Goal: Task Accomplishment & Management: Use online tool/utility

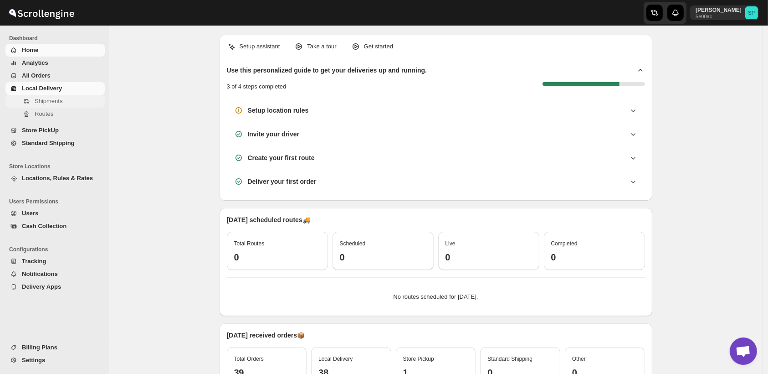
click at [36, 102] on span "Shipments" at bounding box center [49, 101] width 28 height 7
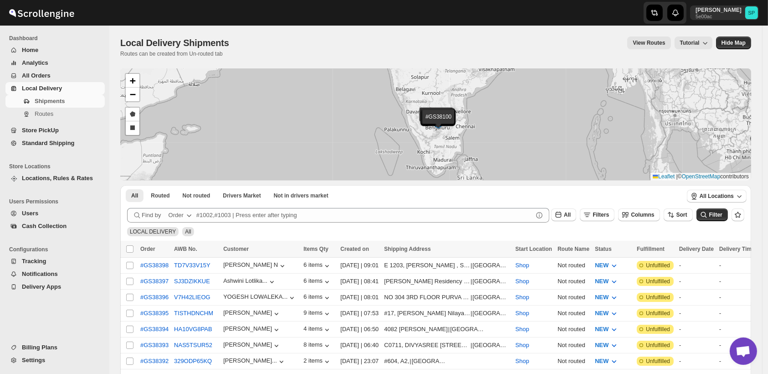
scroll to position [101, 0]
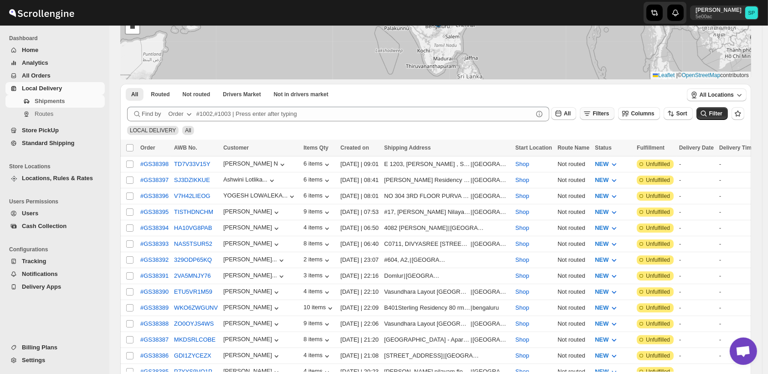
click at [603, 114] on span "Filters" at bounding box center [601, 113] width 16 height 6
click at [608, 147] on span "Add Filter" at bounding box center [611, 149] width 26 height 7
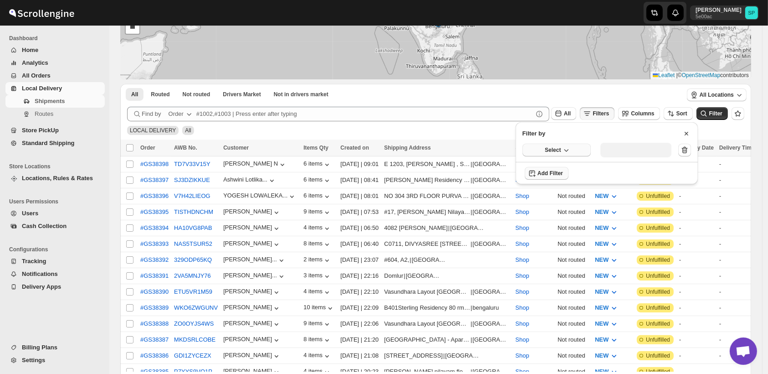
click at [547, 148] on span "Select" at bounding box center [553, 149] width 16 height 7
click at [555, 234] on div "Fulfillment Status" at bounding box center [551, 234] width 46 height 9
click at [628, 153] on button "Select value" at bounding box center [633, 149] width 64 height 13
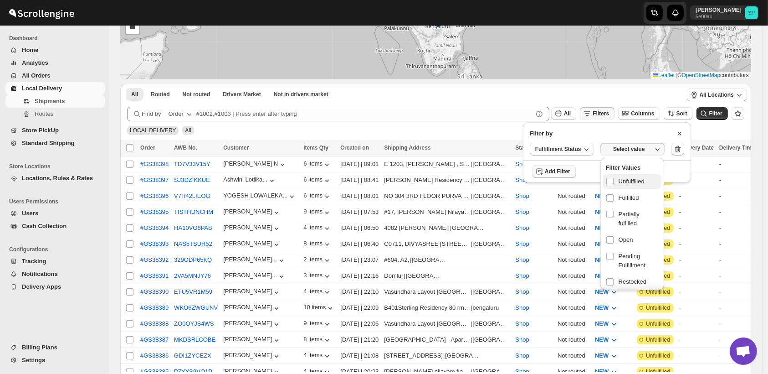
click at [632, 182] on span "Unfulfilled" at bounding box center [632, 181] width 26 height 9
click at [614, 182] on input "checkbox" at bounding box center [610, 181] width 7 height 7
checkbox input "true"
click at [719, 115] on span "Filter" at bounding box center [716, 113] width 13 height 6
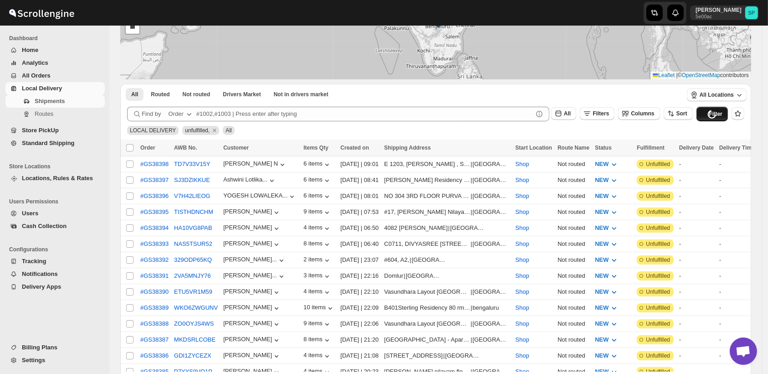
click at [682, 132] on div "Loading shipments…" at bounding box center [436, 127] width 617 height 17
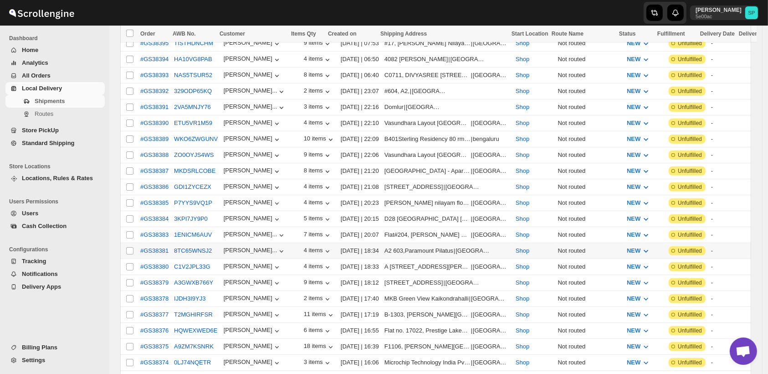
scroll to position [861, 0]
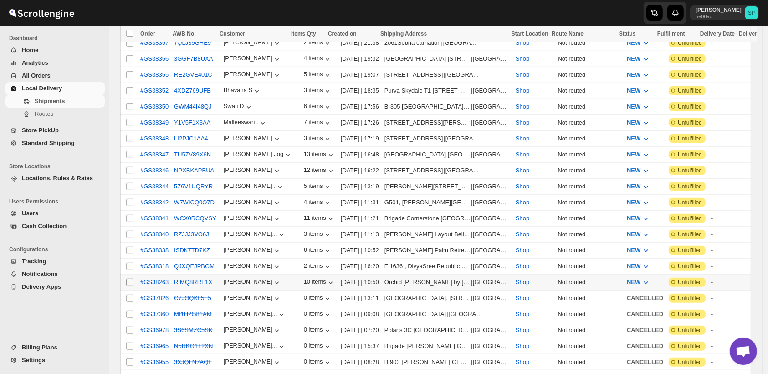
click at [130, 278] on input "Select shipment" at bounding box center [129, 281] width 7 height 7
checkbox input "true"
click at [128, 263] on input "Select shipment" at bounding box center [129, 266] width 7 height 7
checkbox input "true"
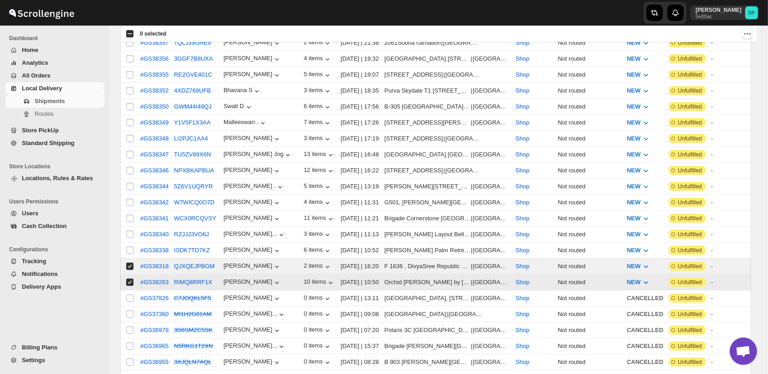
click at [129, 242] on td "Select shipment" at bounding box center [128, 250] width 17 height 16
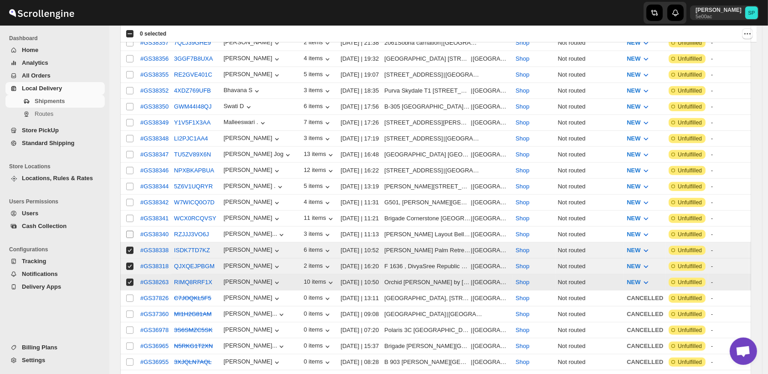
checkbox input "true"
click at [130, 231] on input "Select shipment" at bounding box center [129, 234] width 7 height 7
checkbox input "true"
click at [133, 215] on input "Select shipment" at bounding box center [129, 218] width 7 height 7
checkbox input "true"
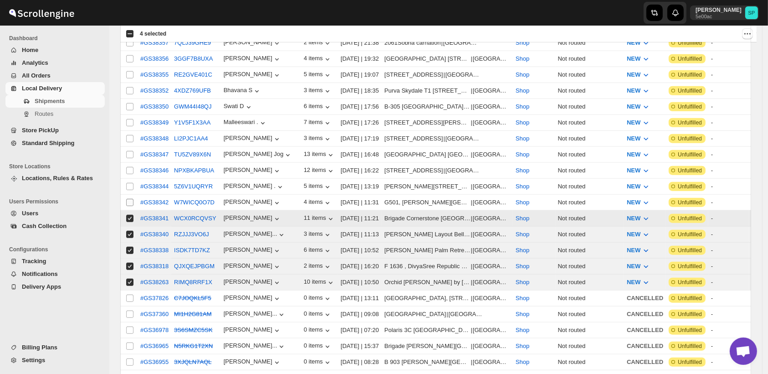
click at [133, 199] on input "Select shipment" at bounding box center [129, 202] width 7 height 7
checkbox input "true"
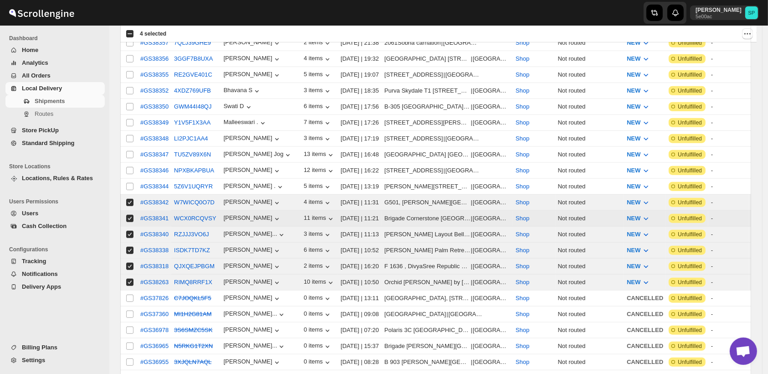
click at [128, 179] on td "Select shipment" at bounding box center [128, 187] width 17 height 16
click at [131, 163] on td "Select shipment" at bounding box center [128, 171] width 17 height 16
click at [131, 147] on td "Select shipment" at bounding box center [128, 155] width 17 height 16
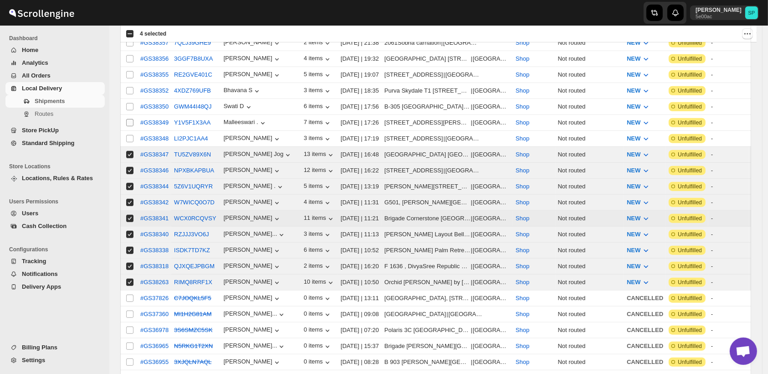
checkbox input "true"
click at [131, 119] on input "Select shipment" at bounding box center [129, 122] width 7 height 7
checkbox input "true"
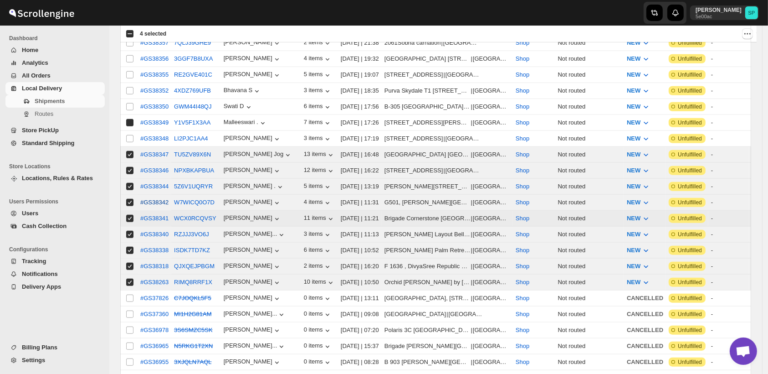
click at [130, 103] on input "Select shipment" at bounding box center [129, 106] width 7 height 7
checkbox input "true"
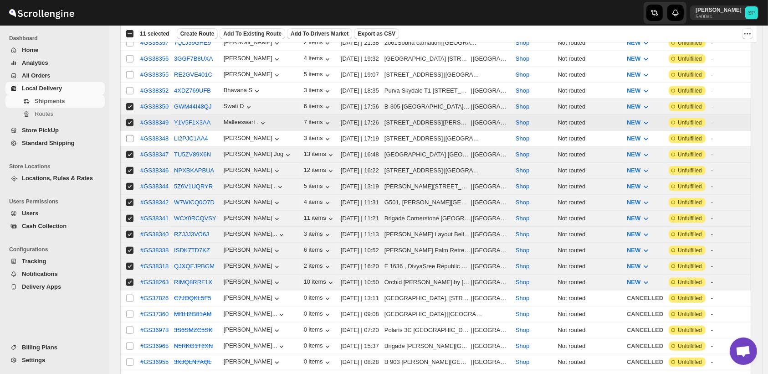
scroll to position [759, 0]
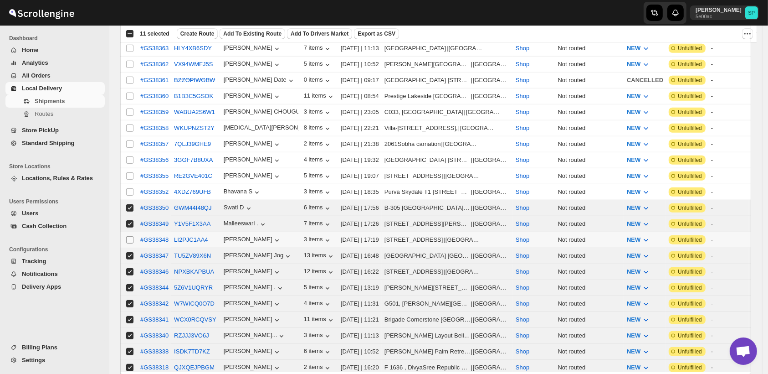
click at [131, 236] on input "Select shipment" at bounding box center [129, 239] width 7 height 7
checkbox input "true"
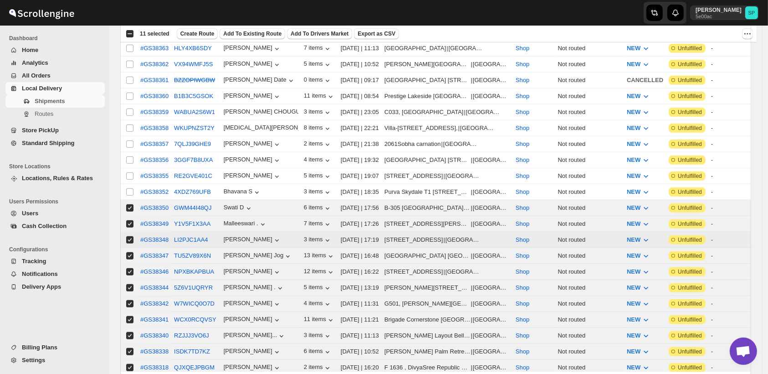
click at [128, 188] on input "Select shipment" at bounding box center [129, 191] width 7 height 7
checkbox input "true"
click at [128, 168] on td "Select shipment" at bounding box center [128, 176] width 17 height 16
click at [132, 136] on td "Select shipment" at bounding box center [128, 144] width 17 height 16
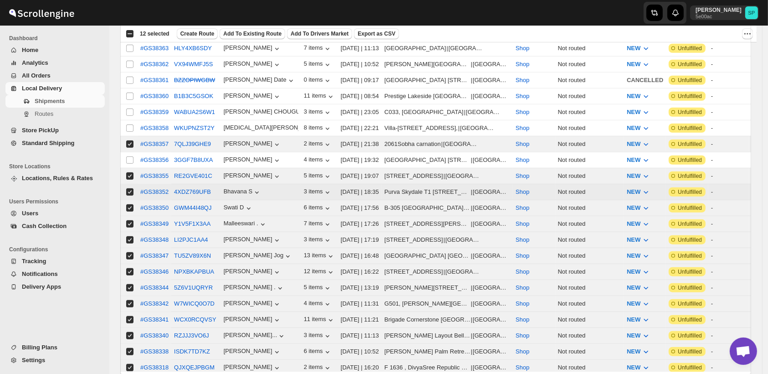
checkbox input "true"
click at [129, 120] on td "Select shipment" at bounding box center [128, 128] width 17 height 16
click at [128, 88] on td "Select shipment" at bounding box center [128, 96] width 17 height 16
click at [131, 72] on td "Select shipment" at bounding box center [128, 80] width 17 height 16
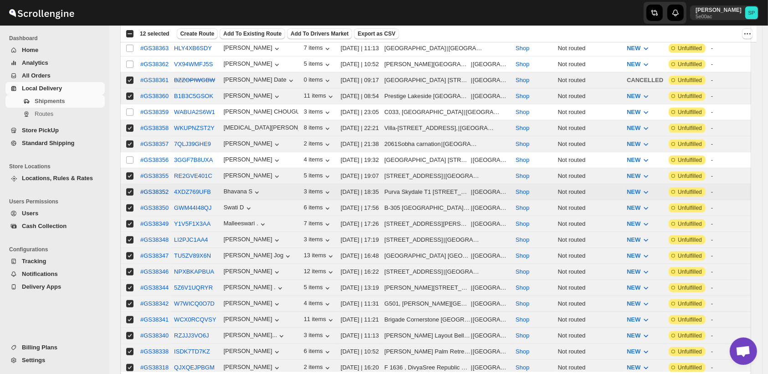
checkbox input "true"
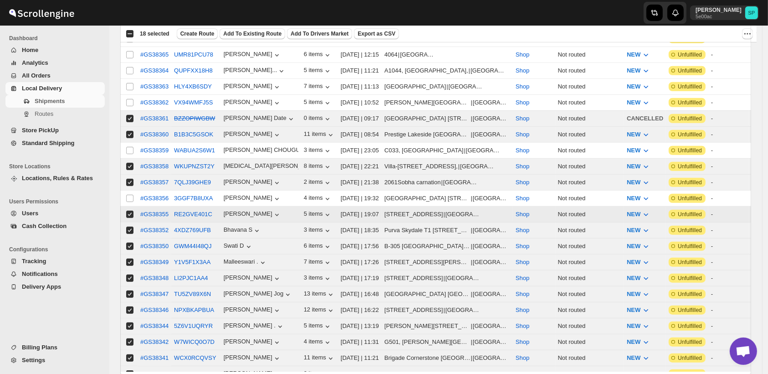
scroll to position [709, 0]
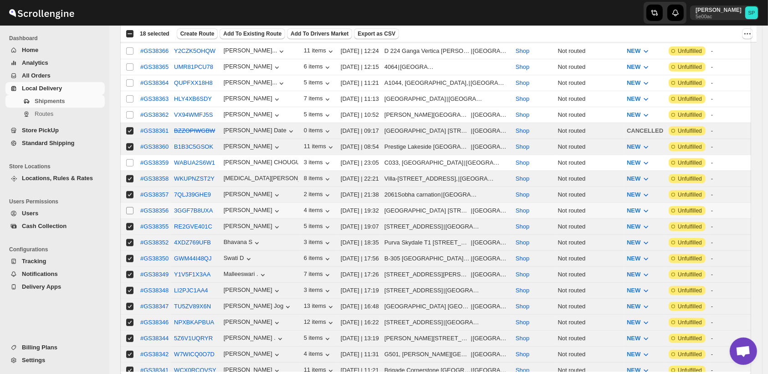
click at [128, 207] on input "Select shipment" at bounding box center [129, 210] width 7 height 7
checkbox input "true"
click at [129, 159] on input "Select shipment" at bounding box center [129, 162] width 7 height 7
checkbox input "true"
click at [130, 127] on input "Select shipment" at bounding box center [129, 130] width 7 height 7
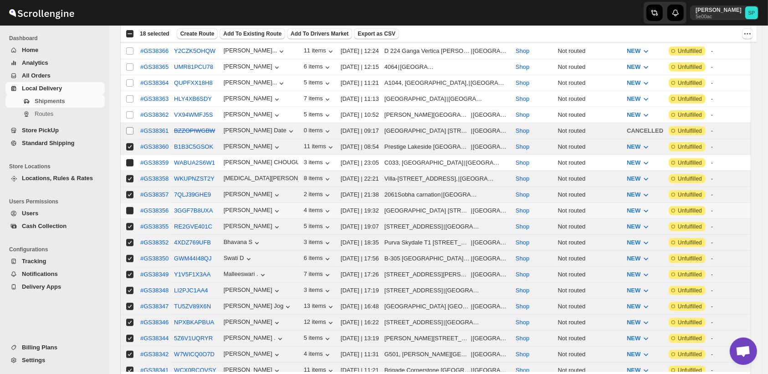
checkbox input "false"
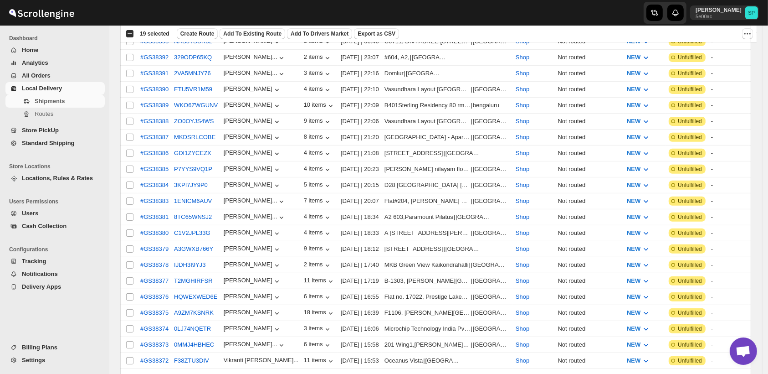
scroll to position [506, 0]
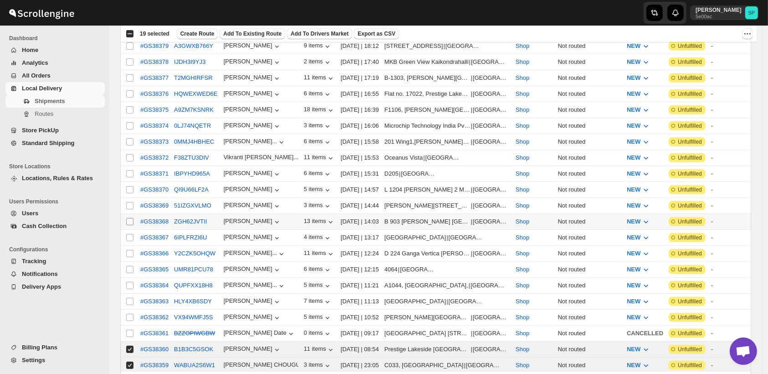
click at [129, 218] on input "Select shipment" at bounding box center [129, 221] width 7 height 7
checkbox input "true"
click at [129, 234] on input "Select shipment" at bounding box center [129, 237] width 7 height 7
checkbox input "true"
click at [129, 218] on input "Select shipment" at bounding box center [129, 221] width 7 height 7
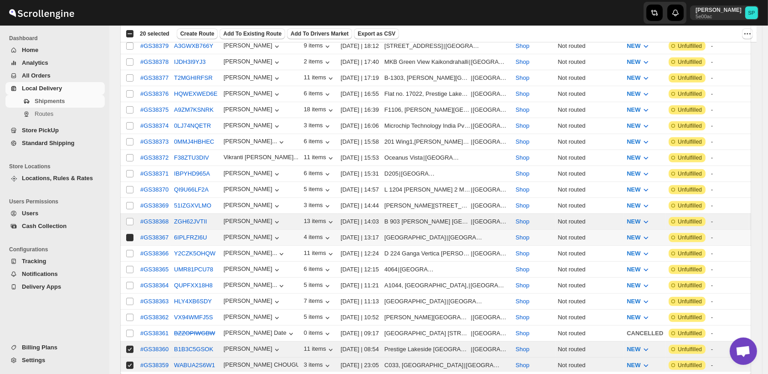
checkbox input "false"
click at [128, 250] on input "Select shipment" at bounding box center [129, 253] width 7 height 7
checkbox input "true"
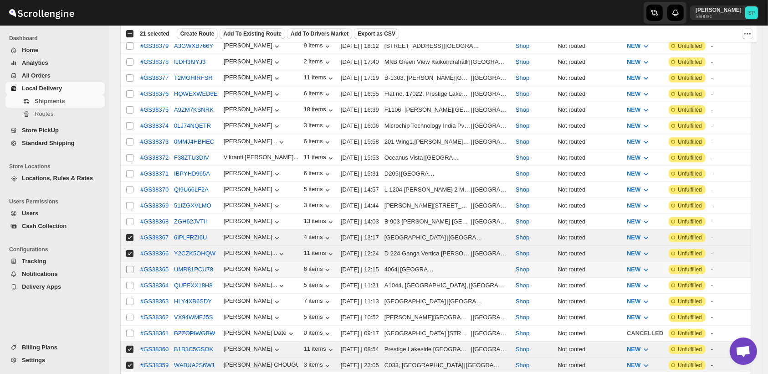
click at [128, 266] on input "Select shipment" at bounding box center [129, 269] width 7 height 7
checkbox input "true"
click at [131, 282] on input "Select shipment" at bounding box center [129, 285] width 7 height 7
checkbox input "true"
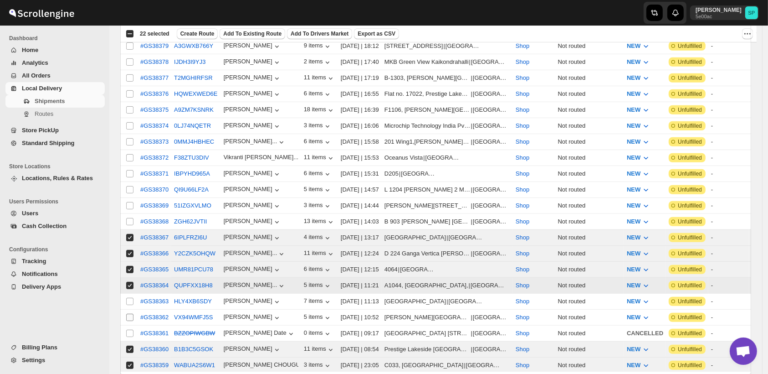
click at [131, 298] on input "Select shipment" at bounding box center [129, 301] width 7 height 7
checkbox input "true"
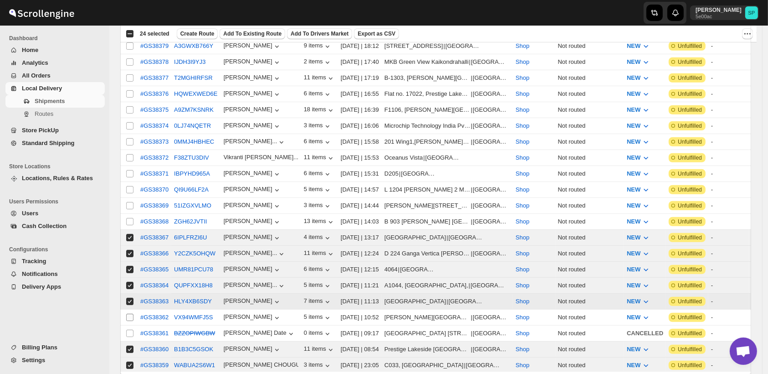
click at [131, 314] on input "Select shipment" at bounding box center [129, 317] width 7 height 7
checkbox input "true"
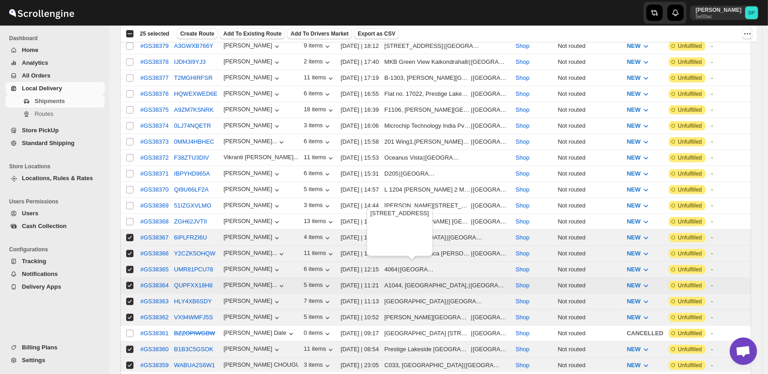
scroll to position [456, 0]
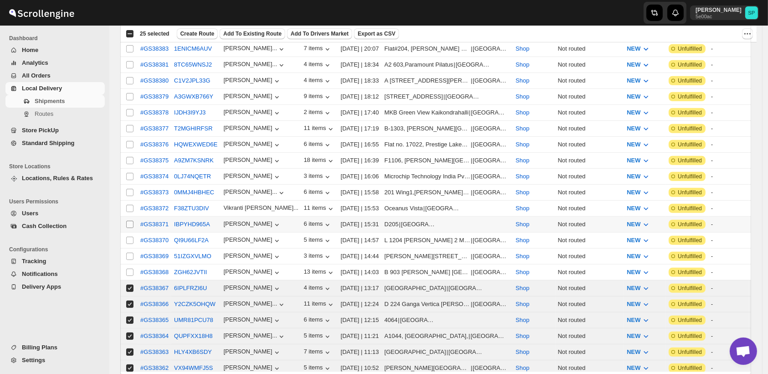
click at [131, 221] on input "Select shipment" at bounding box center [129, 224] width 7 height 7
checkbox input "true"
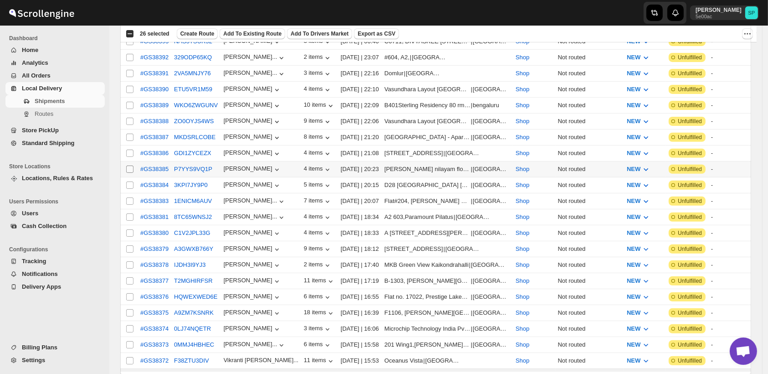
click at [129, 165] on input "Select shipment" at bounding box center [129, 168] width 7 height 7
checkbox input "true"
click at [130, 134] on input "Select shipment" at bounding box center [129, 137] width 7 height 7
checkbox input "true"
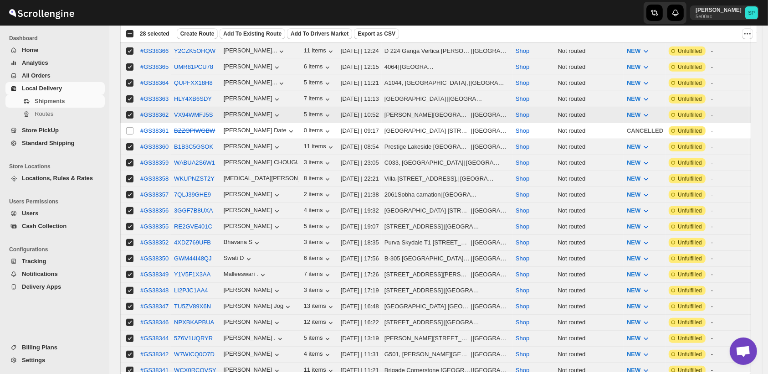
scroll to position [608, 0]
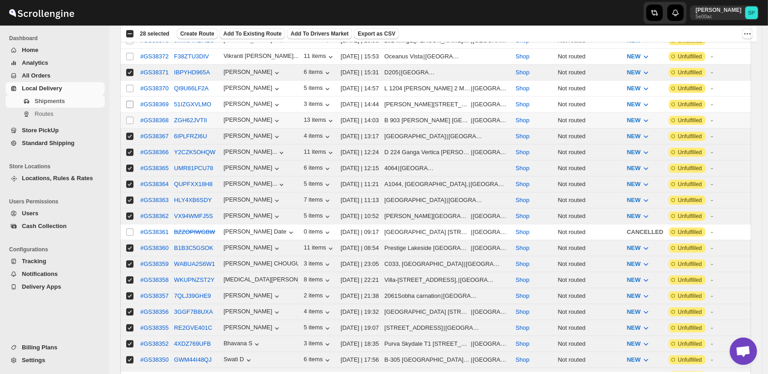
click at [129, 101] on input "Select shipment" at bounding box center [129, 104] width 7 height 7
checkbox input "true"
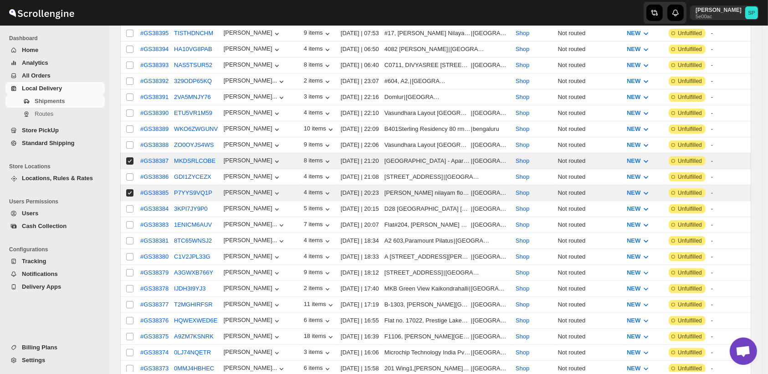
scroll to position [101, 0]
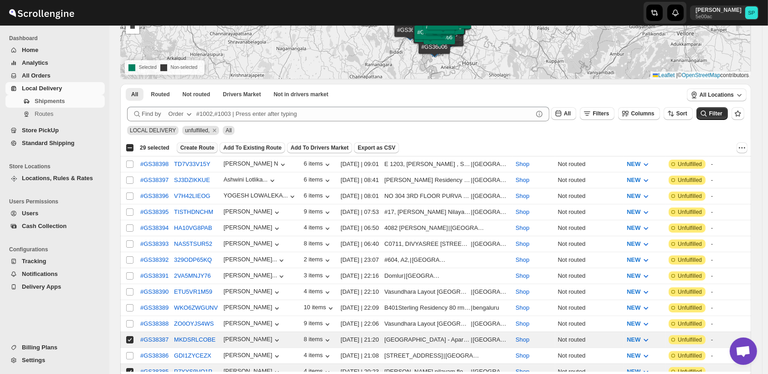
click at [193, 149] on span "Create Route" at bounding box center [197, 147] width 34 height 7
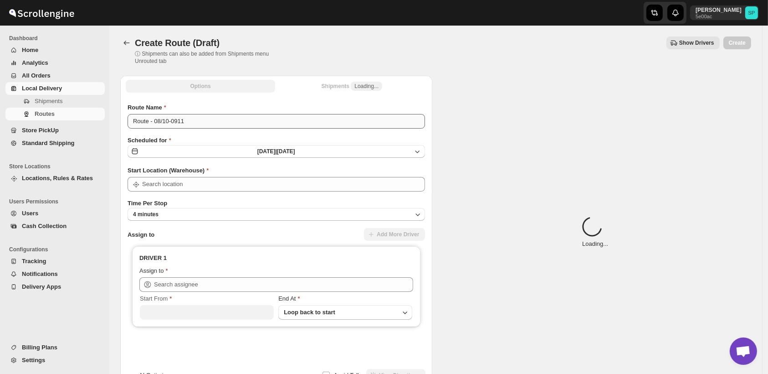
type input "Shop"
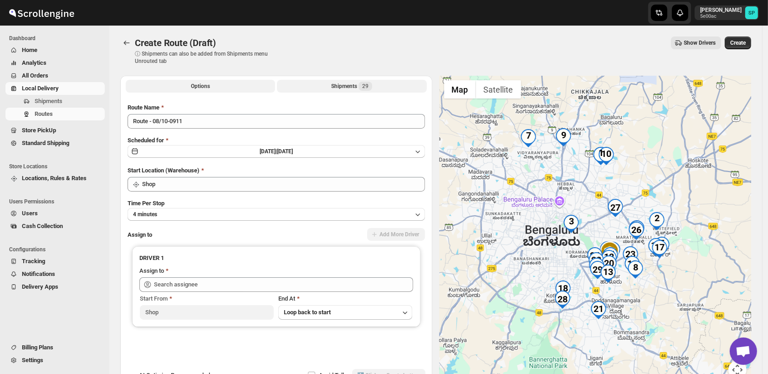
click at [343, 82] on div "Shipments 29" at bounding box center [351, 86] width 41 height 9
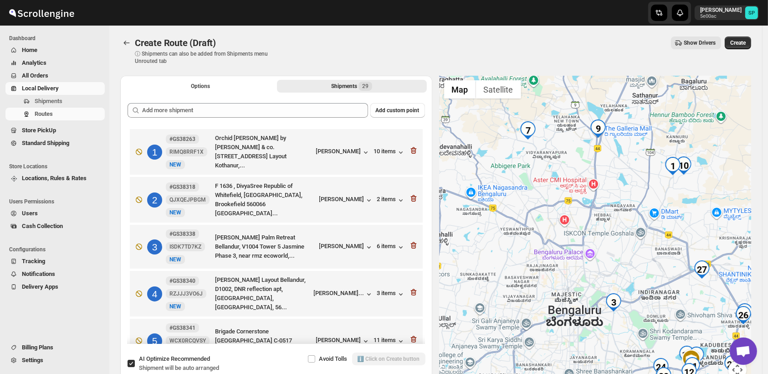
click at [592, 181] on div at bounding box center [596, 233] width 312 height 314
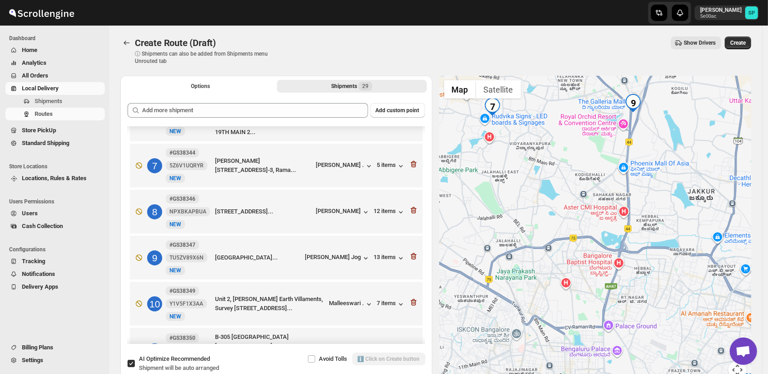
scroll to position [253, 0]
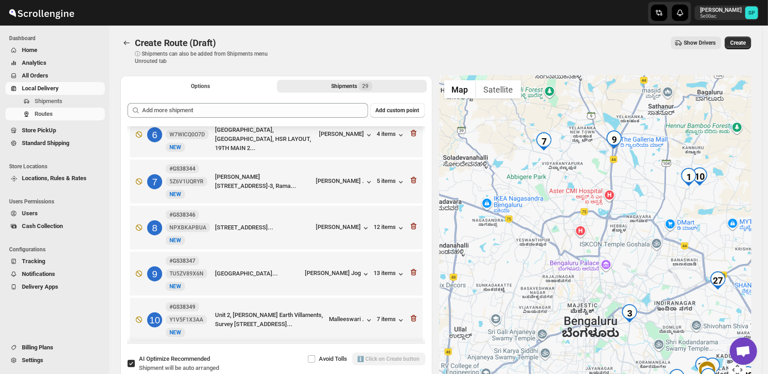
drag, startPoint x: 706, startPoint y: 187, endPoint x: 645, endPoint y: 194, distance: 61.0
click at [645, 194] on div at bounding box center [596, 233] width 312 height 314
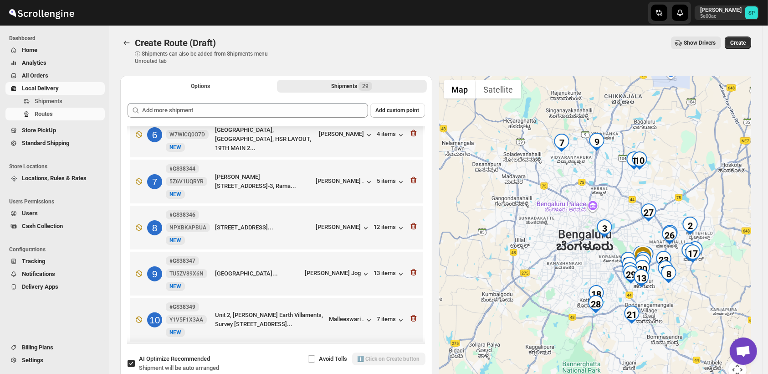
drag, startPoint x: 660, startPoint y: 212, endPoint x: 625, endPoint y: 189, distance: 42.0
click at [625, 189] on div at bounding box center [596, 233] width 312 height 314
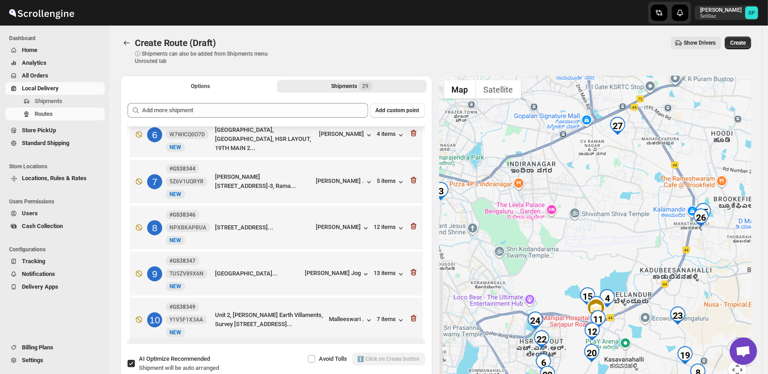
drag, startPoint x: 617, startPoint y: 235, endPoint x: 651, endPoint y: 179, distance: 65.9
click at [651, 179] on div at bounding box center [596, 233] width 312 height 314
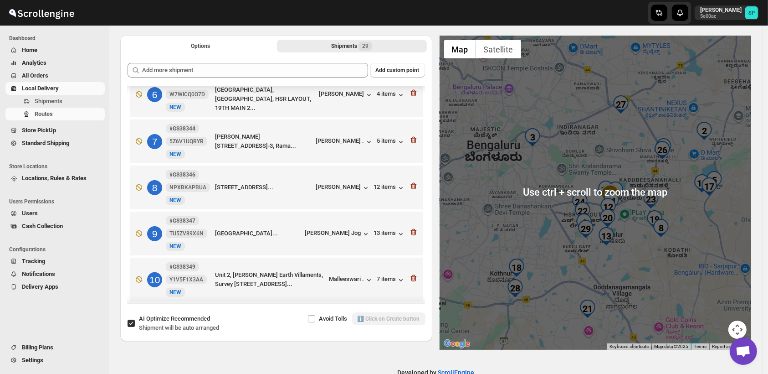
scroll to position [51, 0]
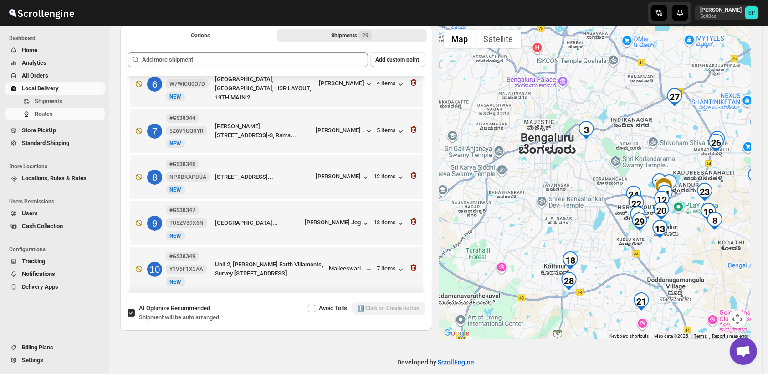
drag, startPoint x: 623, startPoint y: 242, endPoint x: 681, endPoint y: 246, distance: 57.5
click at [681, 246] on div at bounding box center [596, 182] width 312 height 314
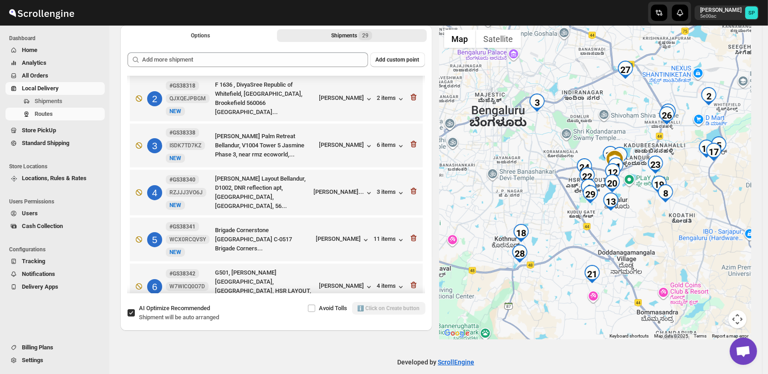
drag, startPoint x: 639, startPoint y: 160, endPoint x: 633, endPoint y: 134, distance: 26.9
click at [633, 134] on div at bounding box center [596, 182] width 312 height 314
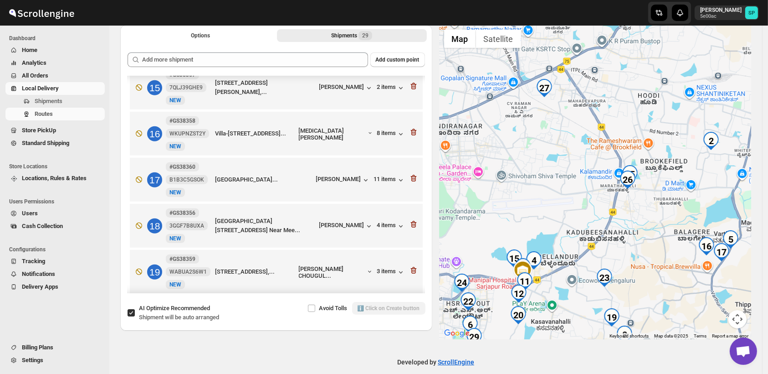
scroll to position [675, 0]
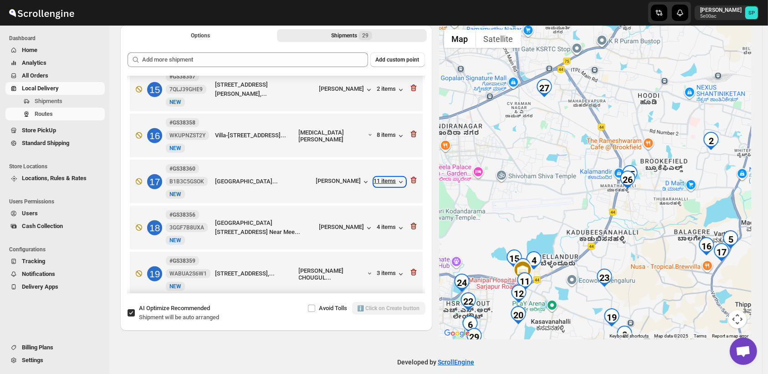
click at [385, 177] on div "11 items" at bounding box center [389, 181] width 31 height 9
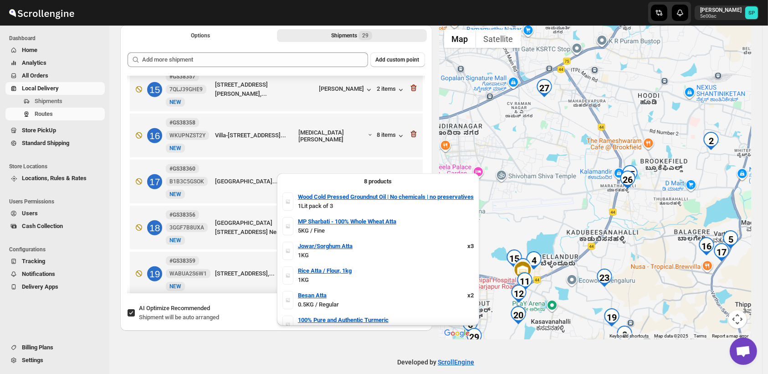
click at [385, 177] on div "11 items" at bounding box center [389, 181] width 31 height 9
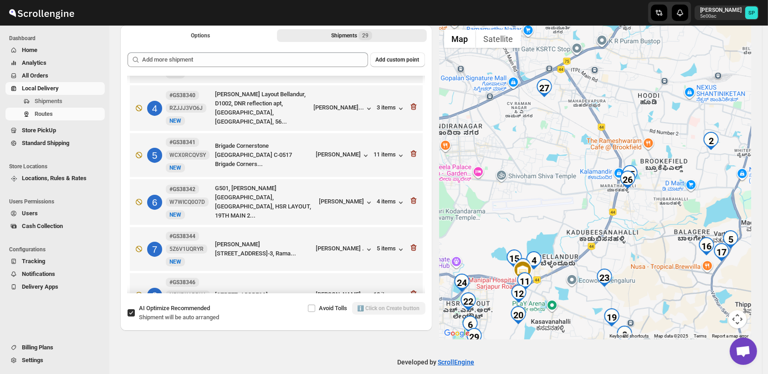
scroll to position [119, 0]
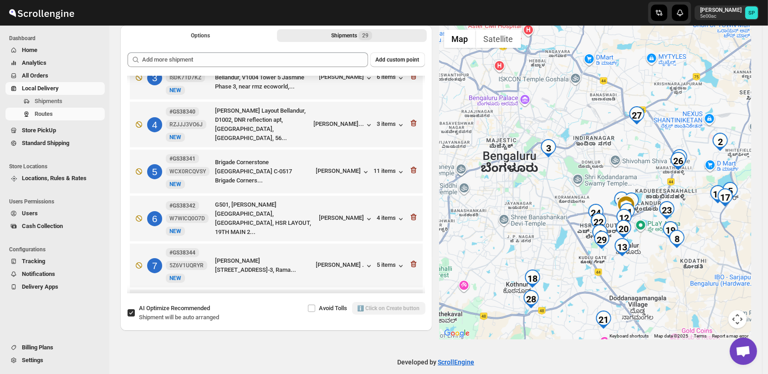
drag, startPoint x: 674, startPoint y: 257, endPoint x: 699, endPoint y: 229, distance: 37.4
click at [699, 229] on div at bounding box center [596, 182] width 312 height 314
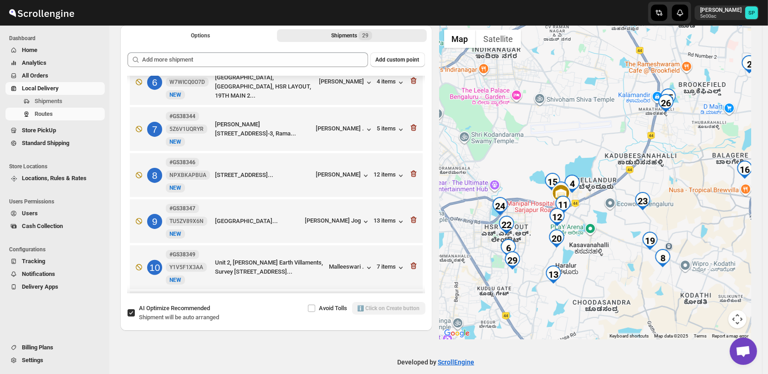
scroll to position [220, 0]
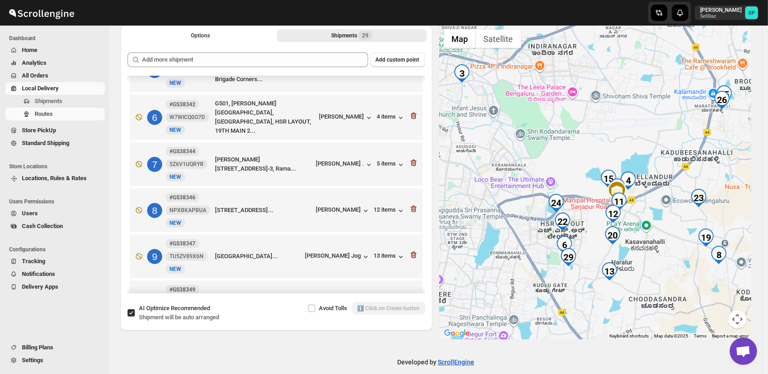
drag, startPoint x: 563, startPoint y: 259, endPoint x: 619, endPoint y: 256, distance: 56.2
click at [619, 256] on div at bounding box center [596, 182] width 312 height 314
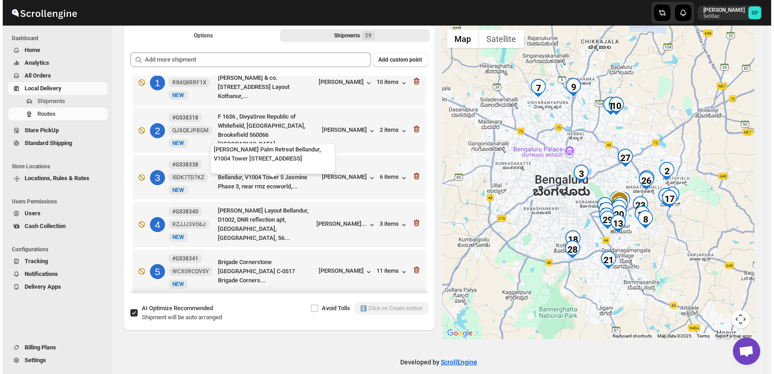
scroll to position [0, 0]
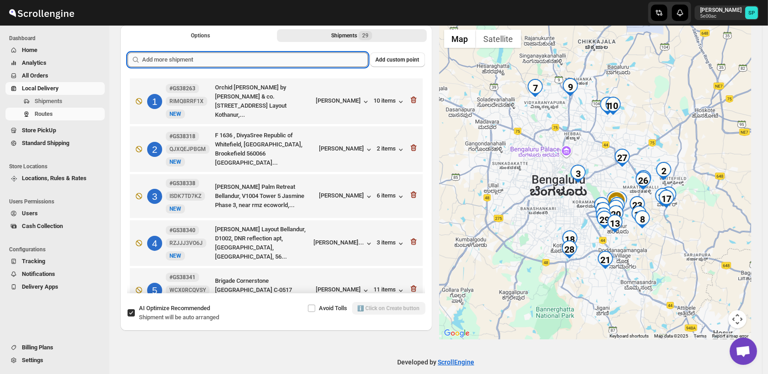
click at [325, 60] on input "text" at bounding box center [255, 59] width 226 height 15
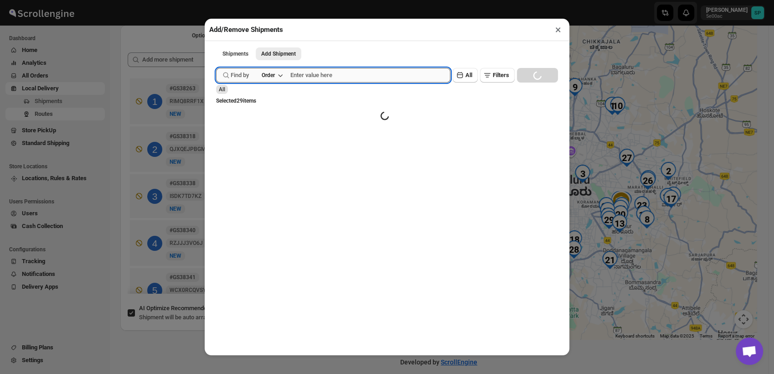
click at [372, 78] on input "text" at bounding box center [370, 75] width 160 height 15
paste input "GS38338"
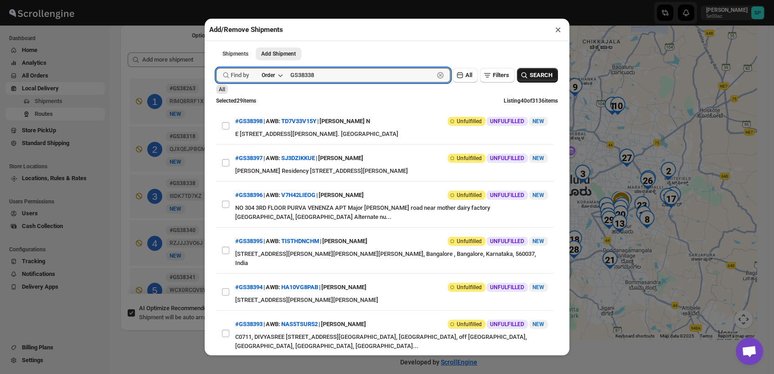
type input "GS38338"
click at [520, 75] on icon "button" at bounding box center [524, 75] width 9 height 9
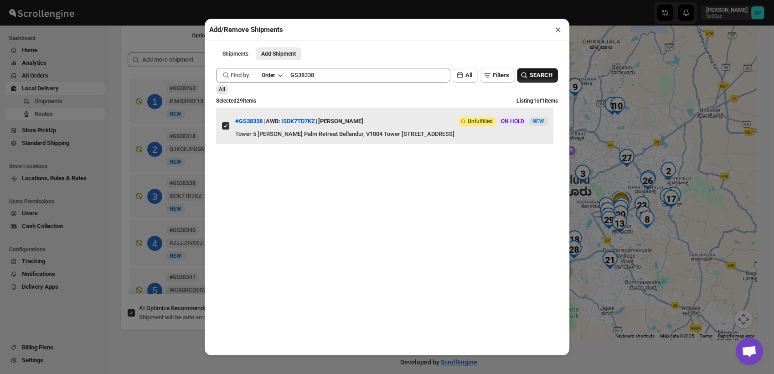
click at [227, 129] on input "View details for 68e3522802c94fc1c02c5706" at bounding box center [225, 125] width 7 height 7
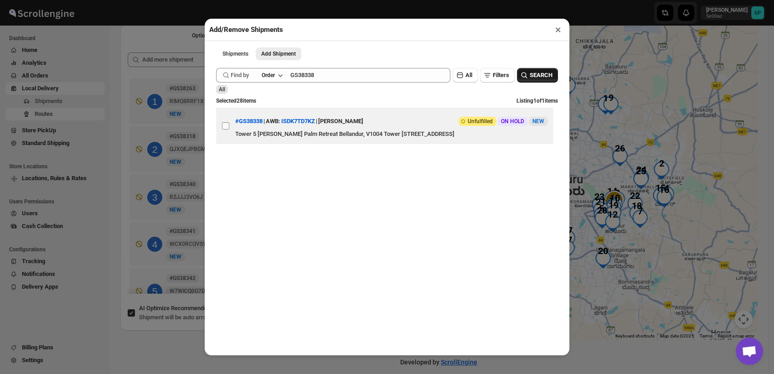
click at [227, 129] on input "View details for 68e3522802c94fc1c02c5706" at bounding box center [225, 125] width 7 height 7
checkbox input "true"
click at [557, 32] on button "×" at bounding box center [558, 29] width 13 height 13
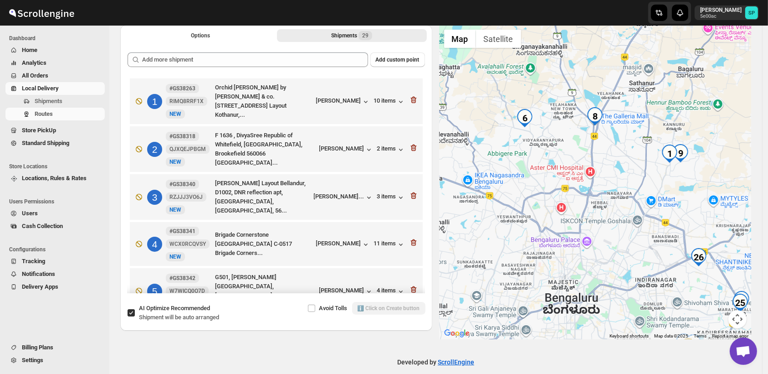
drag, startPoint x: 538, startPoint y: 142, endPoint x: 537, endPoint y: 232, distance: 90.3
click at [537, 232] on div at bounding box center [596, 182] width 312 height 314
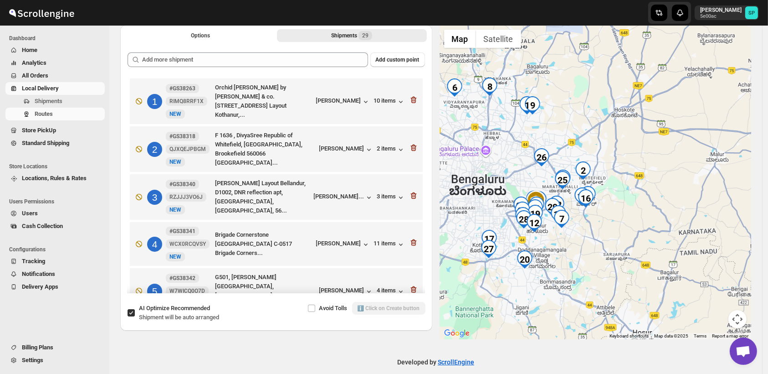
drag, startPoint x: 696, startPoint y: 242, endPoint x: 613, endPoint y: 165, distance: 113.8
click at [613, 165] on div at bounding box center [596, 182] width 312 height 314
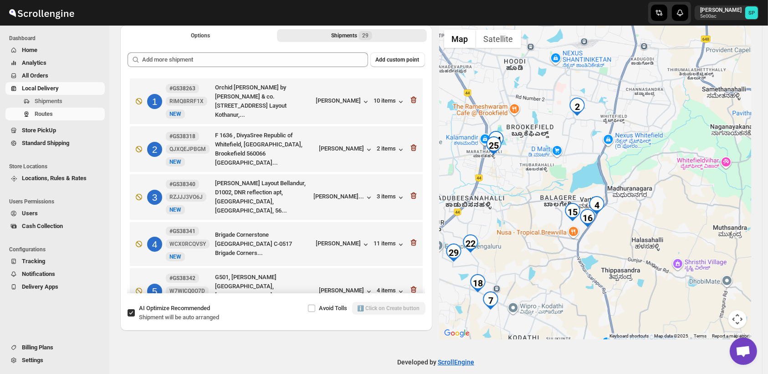
drag, startPoint x: 598, startPoint y: 150, endPoint x: 613, endPoint y: 159, distance: 17.4
click at [613, 159] on div at bounding box center [596, 182] width 312 height 314
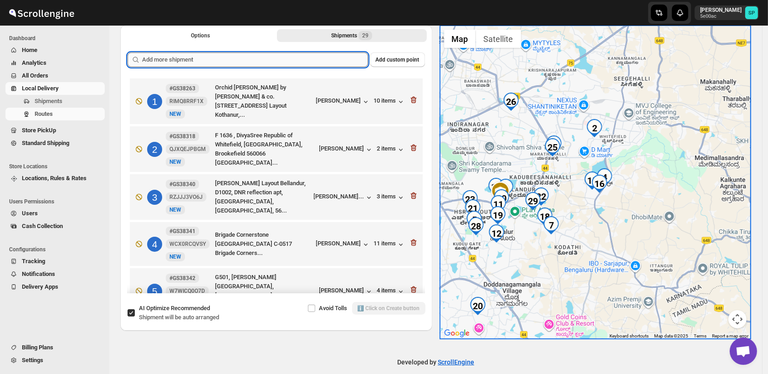
click at [259, 64] on input "text" at bounding box center [255, 59] width 226 height 15
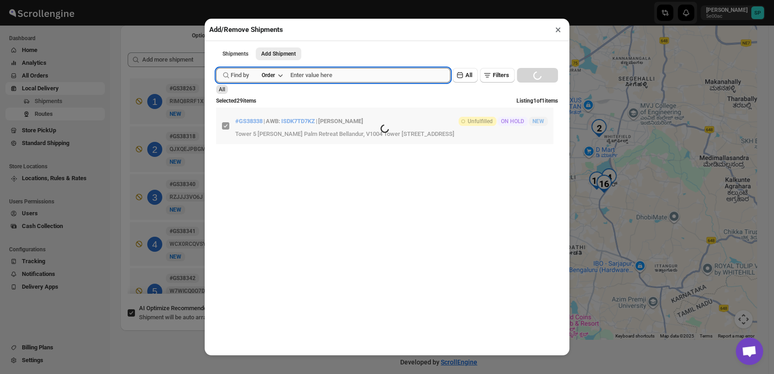
click at [314, 76] on input "text" at bounding box center [370, 75] width 160 height 15
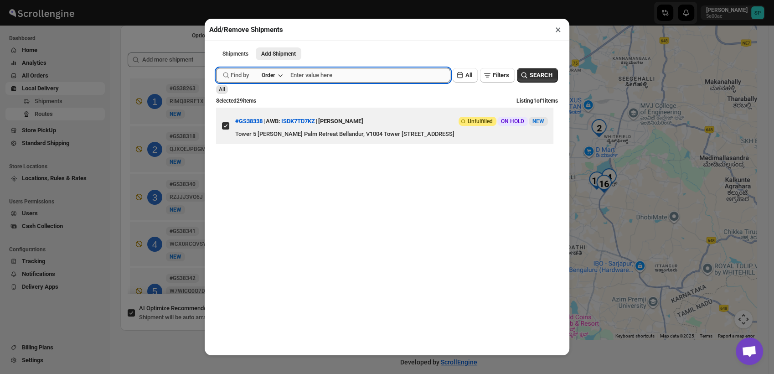
paste input "GS38373"
type input "GS38373"
click at [530, 78] on span "SEARCH" at bounding box center [541, 75] width 23 height 9
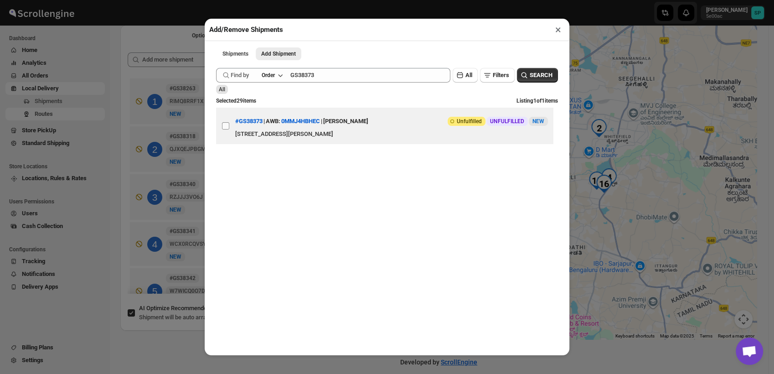
click at [222, 125] on input "View details for 68e4eb54d1fc2f773f2b256e" at bounding box center [225, 125] width 7 height 7
checkbox input "true"
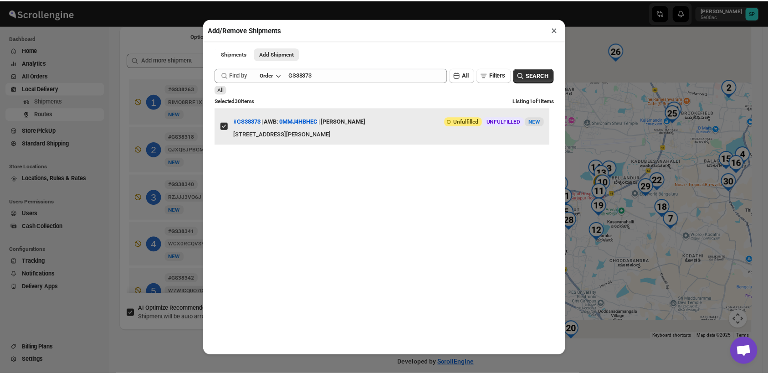
scroll to position [51, 0]
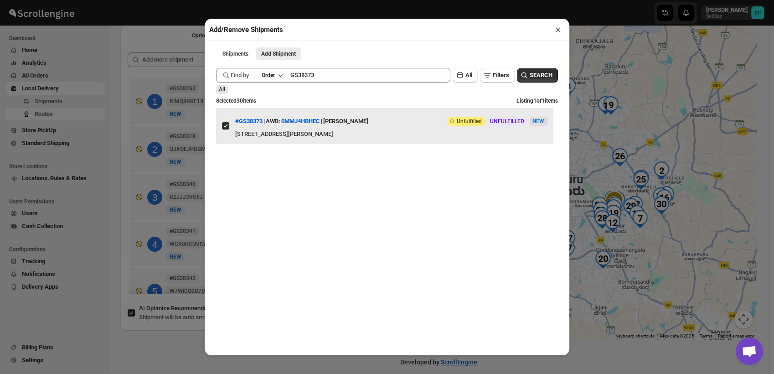
click at [226, 125] on input "View details for 68e4eb54d1fc2f773f2b256e" at bounding box center [225, 125] width 7 height 7
checkbox input "false"
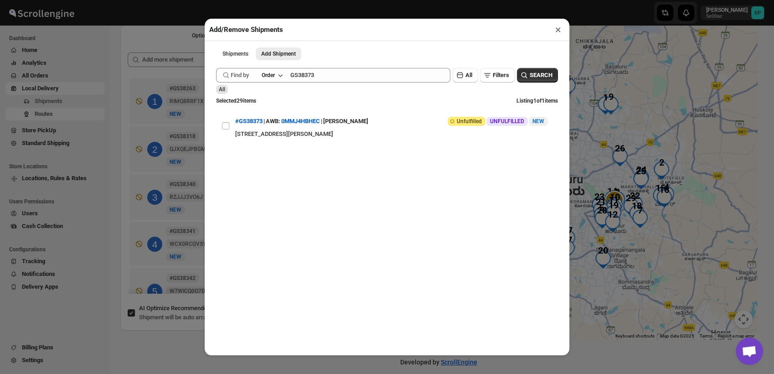
click at [556, 31] on button "×" at bounding box center [558, 29] width 13 height 13
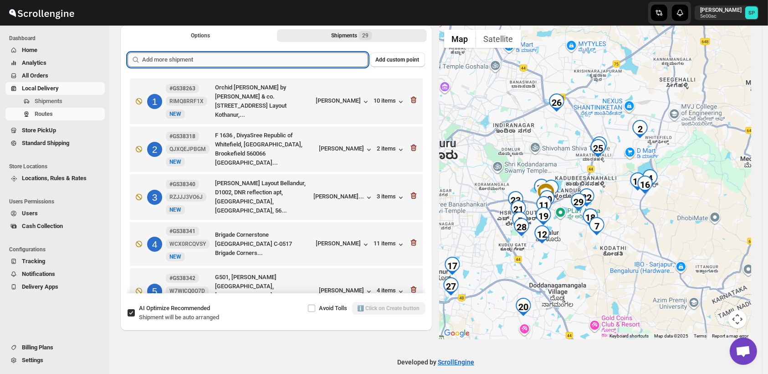
click at [281, 62] on input "text" at bounding box center [255, 59] width 226 height 15
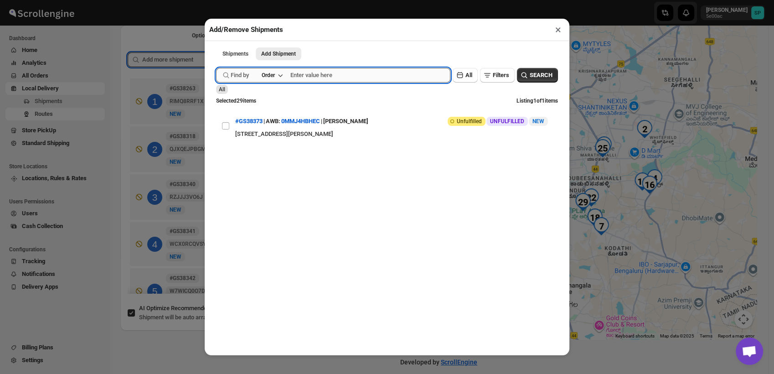
click at [359, 80] on input "text" at bounding box center [370, 75] width 160 height 15
paste input "GS38374"
type input "GS38374"
click at [530, 79] on span "SEARCH" at bounding box center [541, 75] width 23 height 9
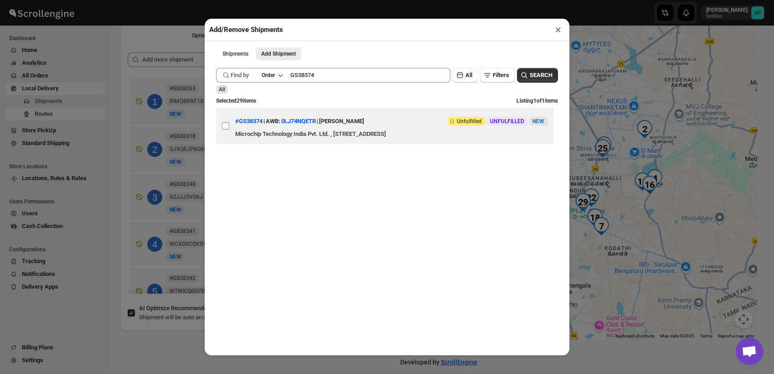
click at [223, 129] on input "View details for 68e4ed2ed1fc2f773f2b2590" at bounding box center [225, 125] width 7 height 7
checkbox input "true"
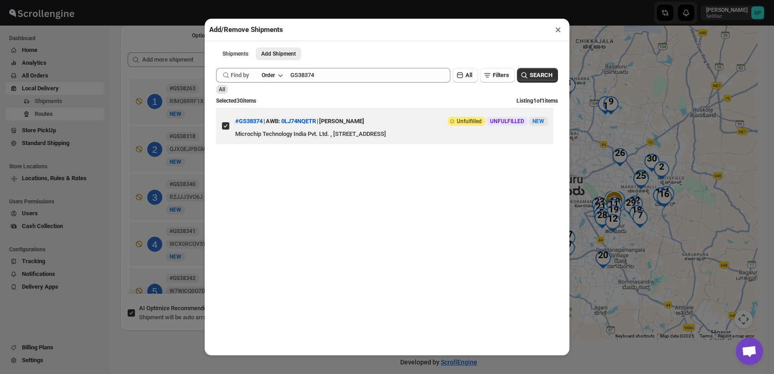
click at [561, 31] on button "×" at bounding box center [558, 29] width 13 height 13
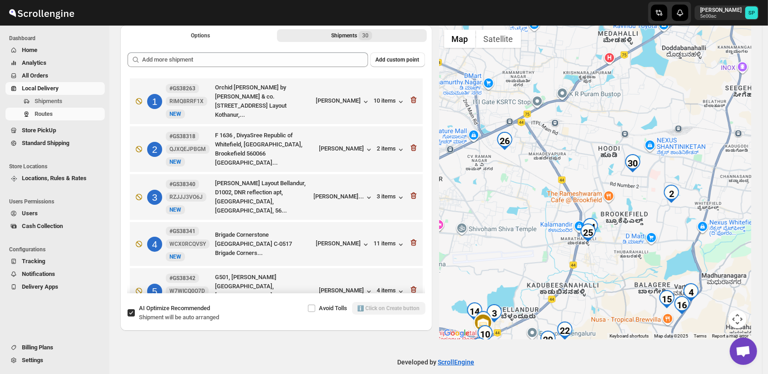
drag, startPoint x: 605, startPoint y: 183, endPoint x: 612, endPoint y: 191, distance: 11.0
click at [612, 191] on div at bounding box center [596, 182] width 312 height 314
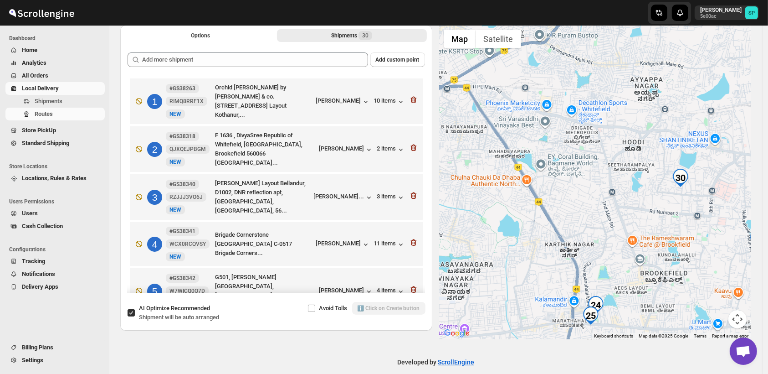
drag, startPoint x: 585, startPoint y: 147, endPoint x: 614, endPoint y: 187, distance: 49.2
click at [614, 187] on div at bounding box center [596, 182] width 312 height 314
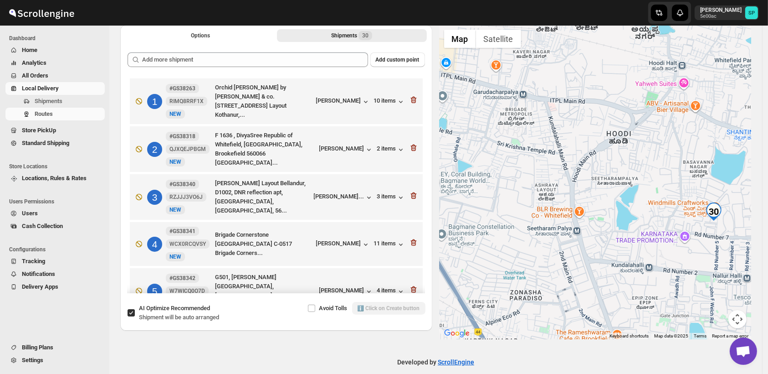
drag, startPoint x: 627, startPoint y: 178, endPoint x: 568, endPoint y: 195, distance: 61.2
click at [568, 195] on div at bounding box center [596, 182] width 312 height 314
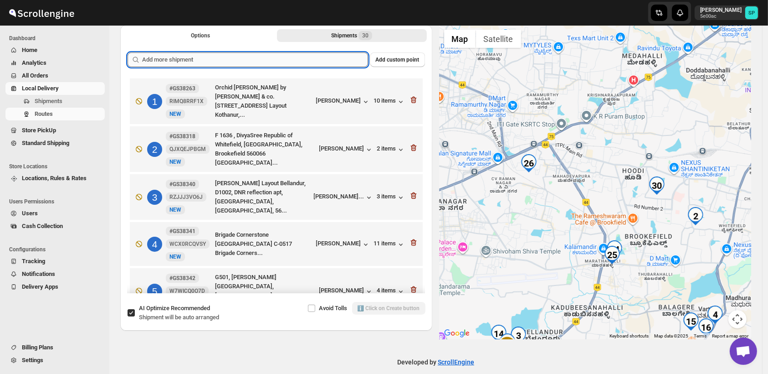
click at [330, 62] on input "text" at bounding box center [255, 59] width 226 height 15
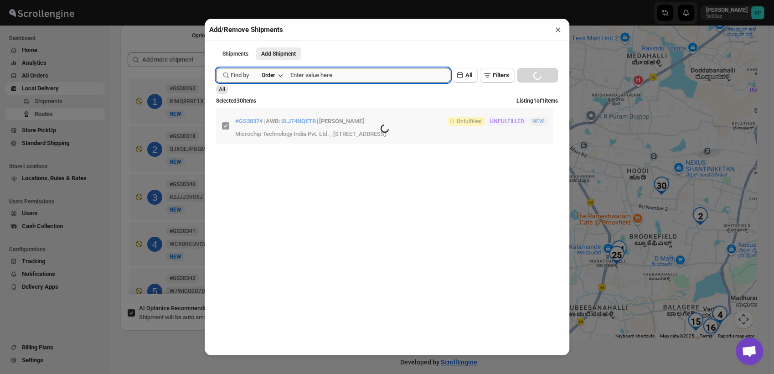
click at [368, 78] on input "text" at bounding box center [370, 75] width 160 height 15
paste input "GS38380"
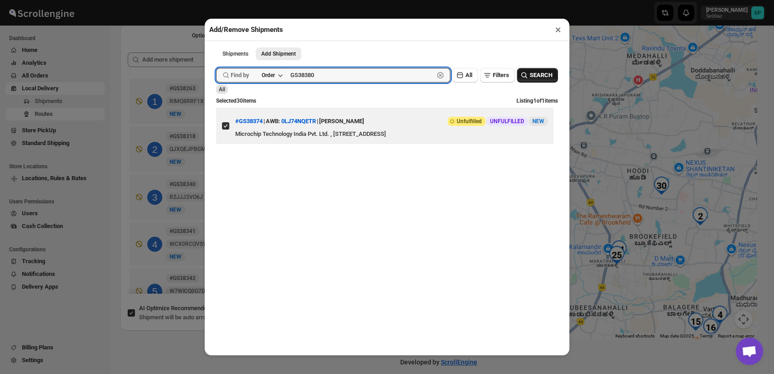
type input "GS38380"
click at [530, 75] on span "SEARCH" at bounding box center [541, 75] width 23 height 9
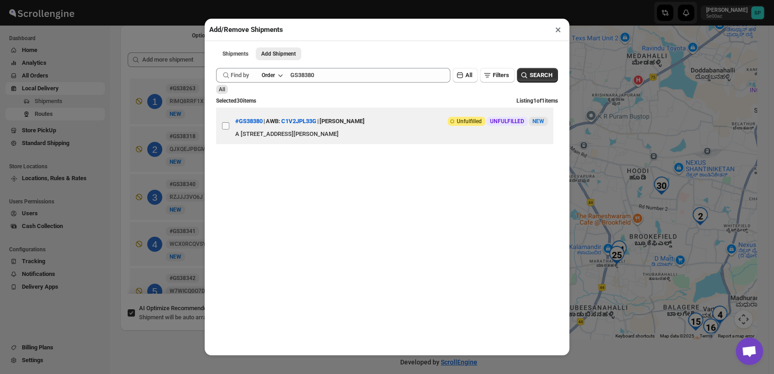
click at [222, 129] on input "View details for 68e50fa8d1fc2f773f2b27db" at bounding box center [225, 125] width 7 height 7
checkbox input "true"
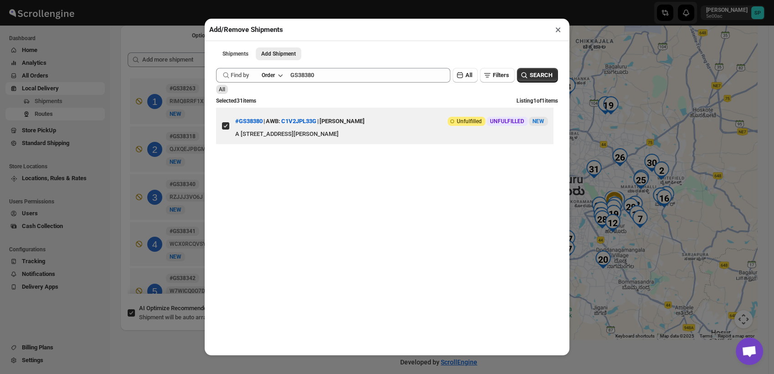
click at [557, 31] on button "×" at bounding box center [558, 29] width 13 height 13
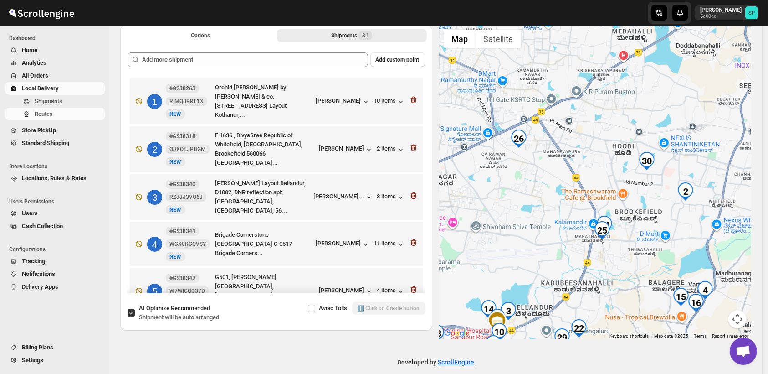
drag, startPoint x: 711, startPoint y: 196, endPoint x: 659, endPoint y: 198, distance: 52.0
click at [659, 198] on div at bounding box center [596, 182] width 312 height 314
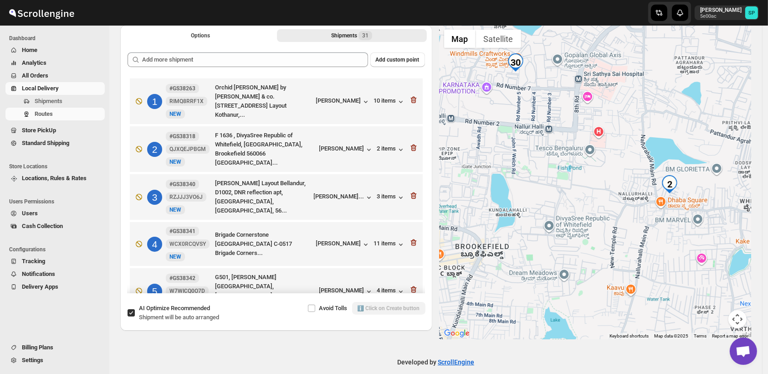
drag, startPoint x: 689, startPoint y: 185, endPoint x: 588, endPoint y: 142, distance: 109.6
click at [588, 142] on div at bounding box center [596, 182] width 312 height 314
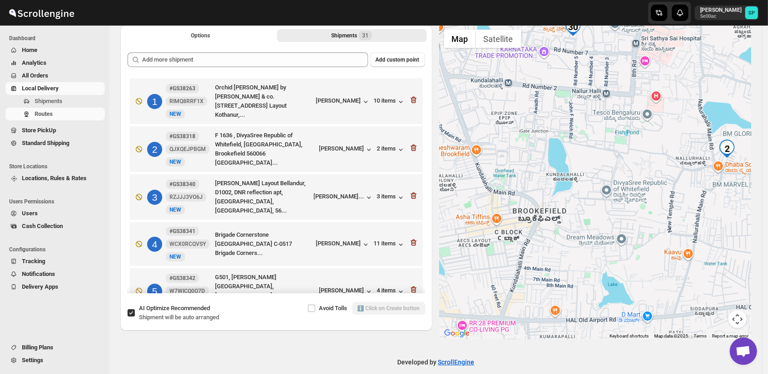
drag, startPoint x: 619, startPoint y: 273, endPoint x: 678, endPoint y: 235, distance: 69.9
click at [678, 235] on div at bounding box center [596, 182] width 312 height 314
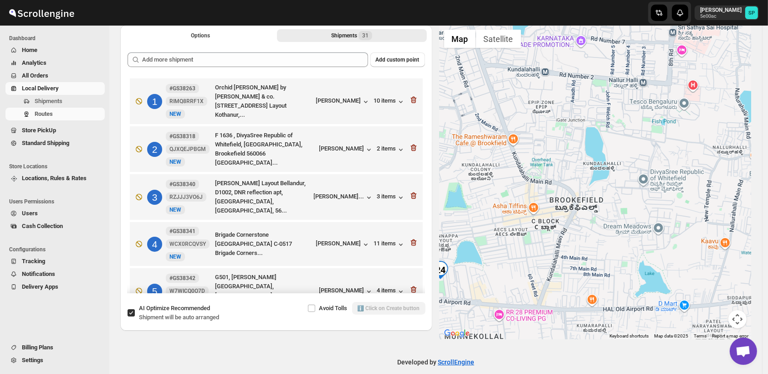
drag, startPoint x: 655, startPoint y: 243, endPoint x: 696, endPoint y: 231, distance: 42.8
click at [696, 231] on div at bounding box center [596, 182] width 312 height 314
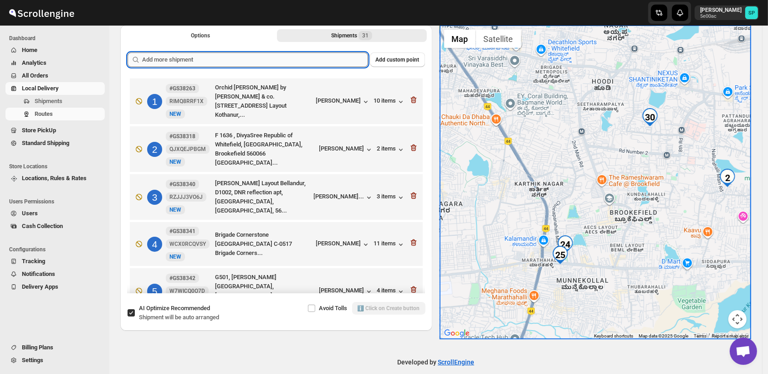
click at [288, 60] on input "text" at bounding box center [255, 59] width 226 height 15
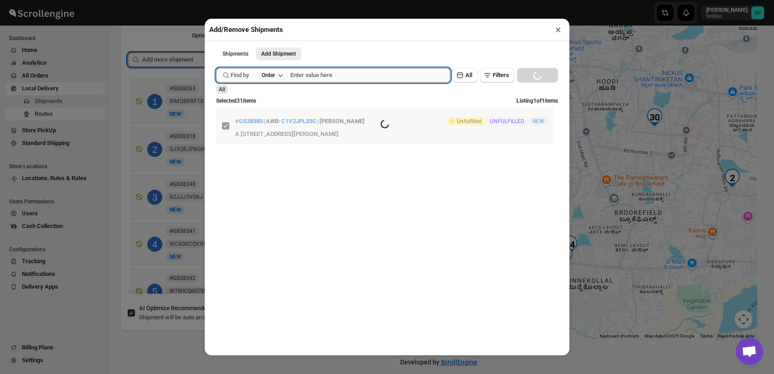
click at [393, 82] on input "text" at bounding box center [370, 75] width 160 height 15
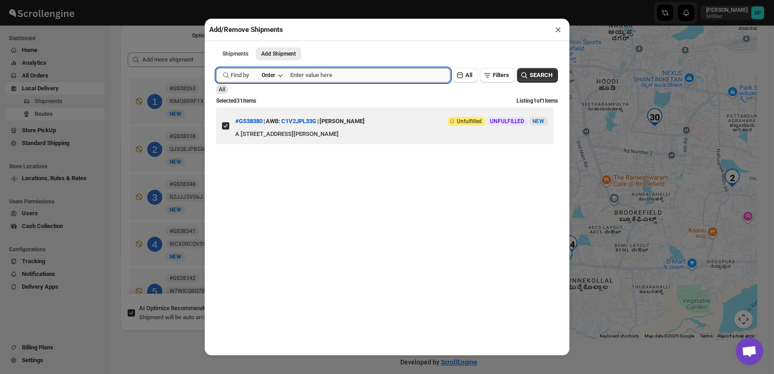
paste input "GS38382"
type input "GS38382"
click at [543, 79] on span "SEARCH" at bounding box center [541, 75] width 23 height 9
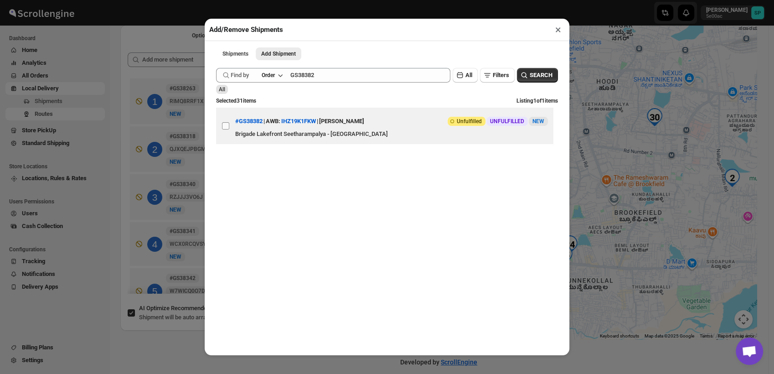
click at [225, 129] on input "View details for 68e5144cd1fc2f773f2b283d" at bounding box center [225, 125] width 7 height 7
checkbox input "true"
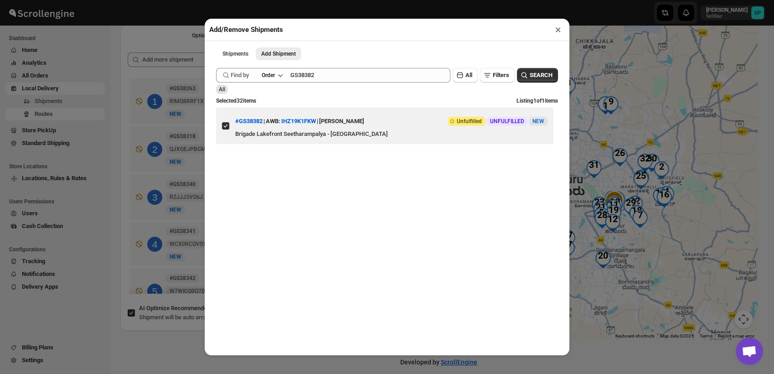
click at [558, 32] on button "×" at bounding box center [558, 29] width 13 height 13
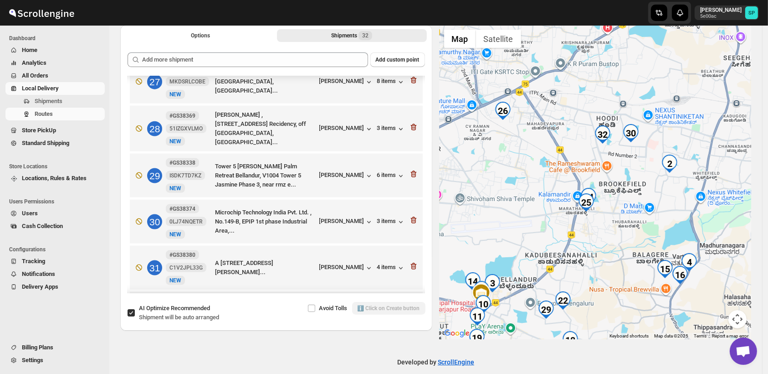
scroll to position [1270, 0]
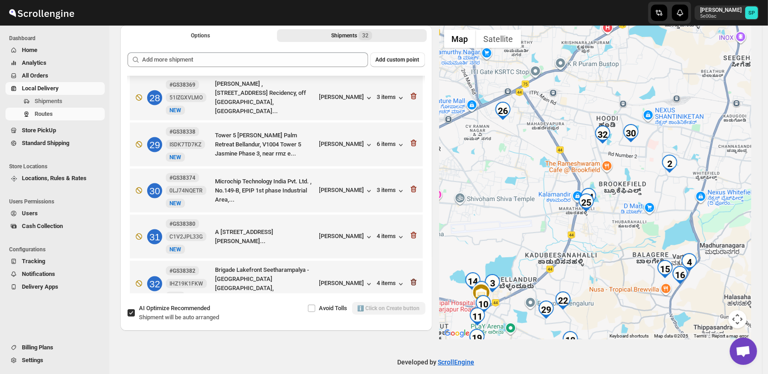
click at [414, 281] on icon "button" at bounding box center [414, 282] width 1 height 3
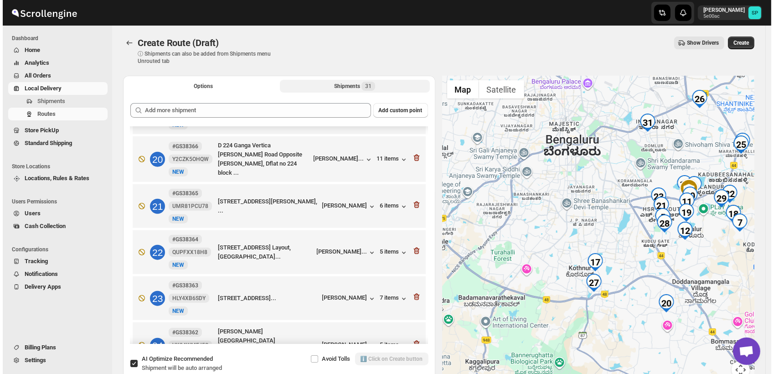
scroll to position [870, 0]
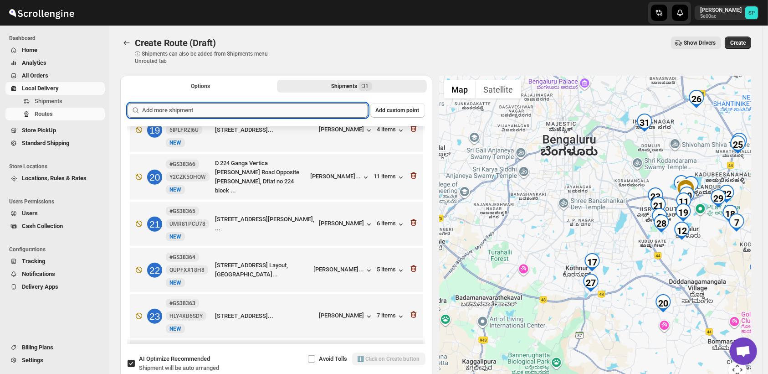
click at [278, 114] on input "text" at bounding box center [255, 110] width 226 height 15
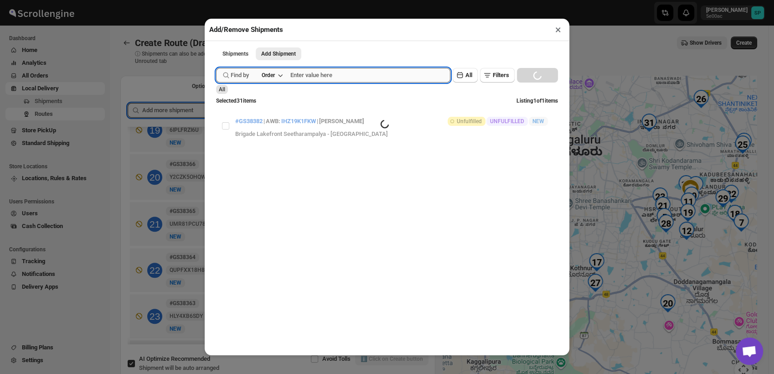
click at [362, 78] on input "text" at bounding box center [370, 75] width 160 height 15
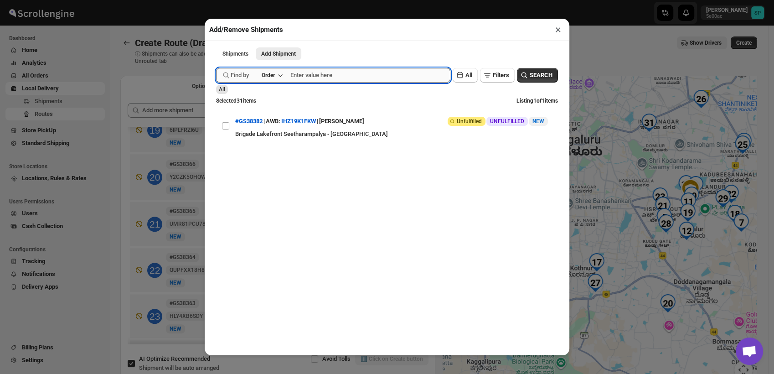
paste input "GS38386"
type input "GS38386"
click at [541, 82] on button "SEARCH" at bounding box center [537, 75] width 41 height 15
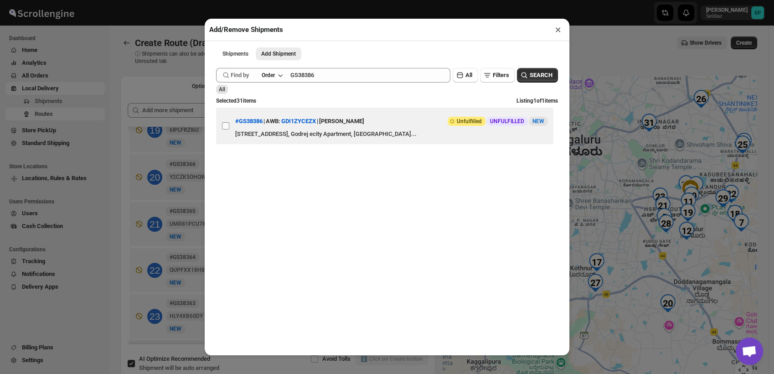
click at [225, 129] on input "View details for 68e533f4d1fc2f773f2b2a95" at bounding box center [225, 125] width 7 height 7
checkbox input "true"
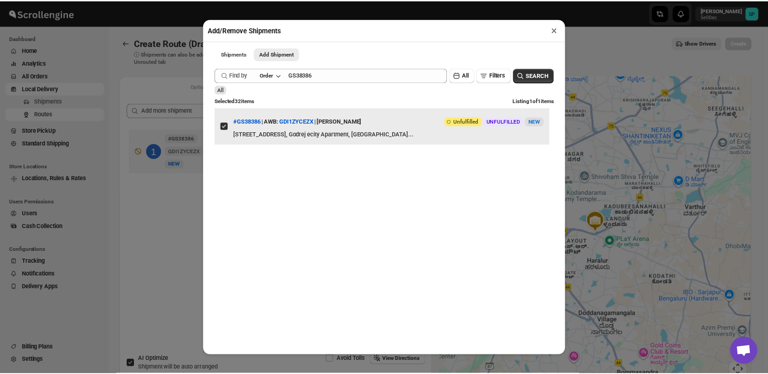
scroll to position [0, 0]
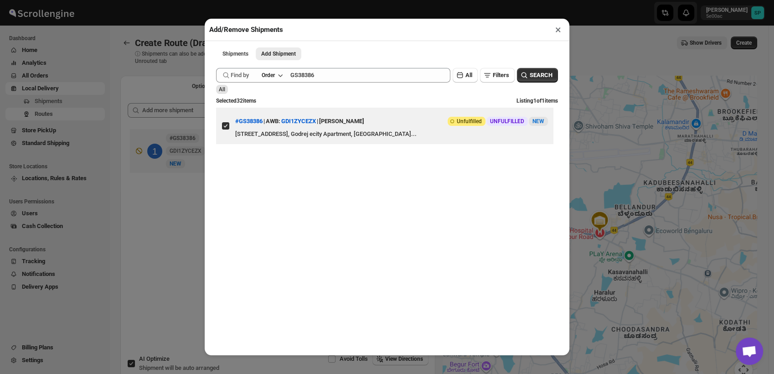
click at [558, 31] on button "×" at bounding box center [558, 29] width 13 height 13
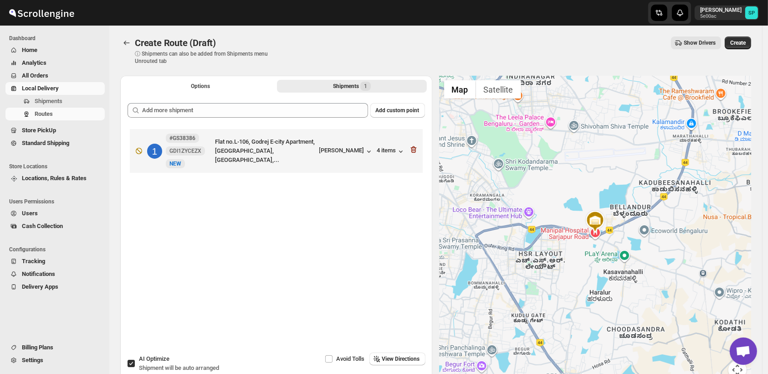
click at [136, 57] on p "ⓘ Shipments can also be added from Shipments menu Unrouted tab" at bounding box center [207, 57] width 144 height 15
click at [293, 57] on div "Create Route (Draft) ⓘ Shipments can also be added from Shipments menu Unrouted…" at bounding box center [435, 50] width 631 height 28
click at [121, 42] on button "Routes" at bounding box center [126, 42] width 13 height 13
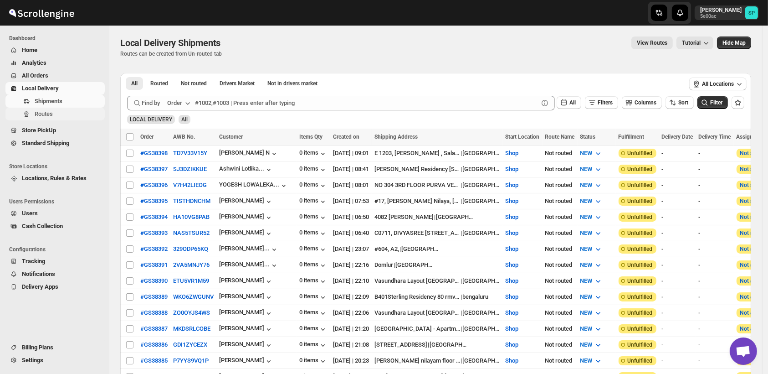
click at [38, 116] on span "Routes" at bounding box center [44, 113] width 18 height 7
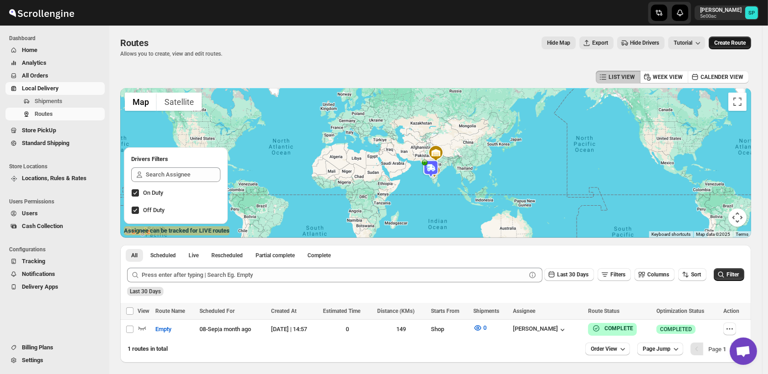
click at [740, 39] on span "Create Route" at bounding box center [730, 42] width 31 height 7
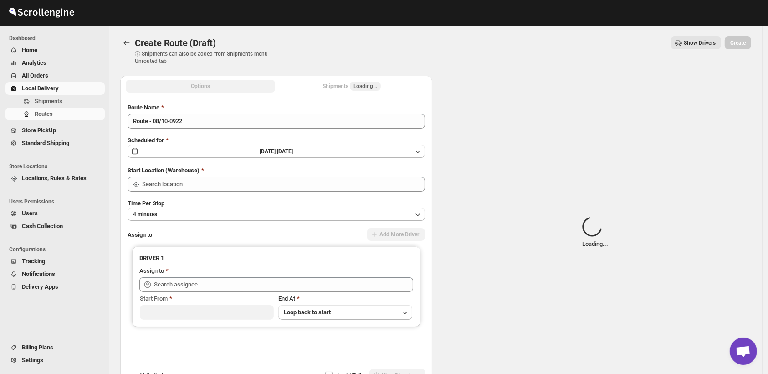
type input "Shop"
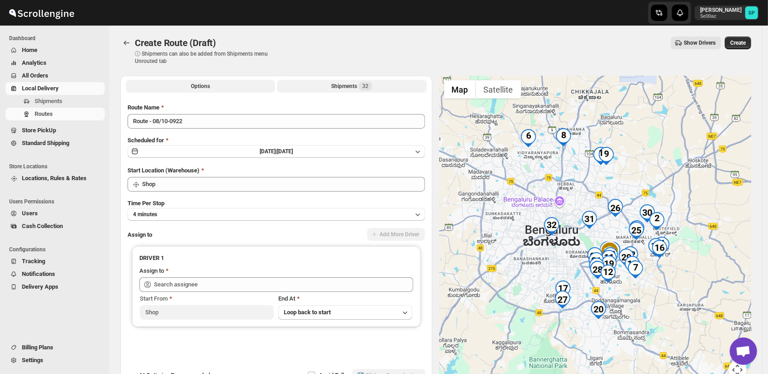
click at [354, 87] on div "Shipments 32" at bounding box center [351, 86] width 41 height 9
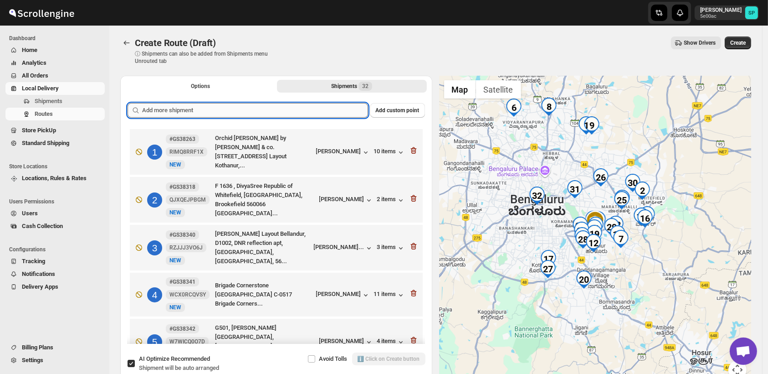
click at [292, 112] on input "text" at bounding box center [255, 110] width 226 height 15
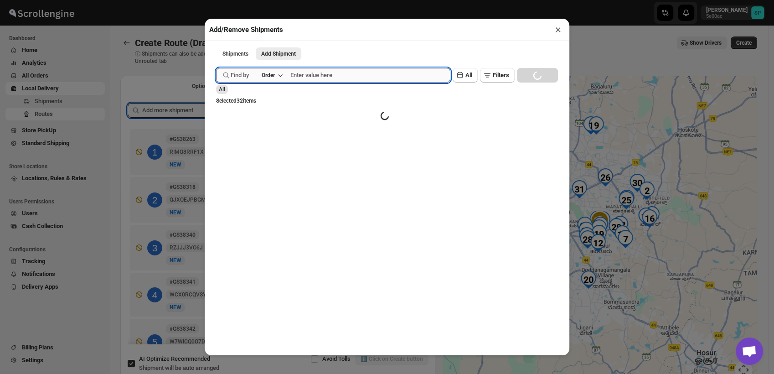
click at [309, 76] on input "text" at bounding box center [370, 75] width 160 height 15
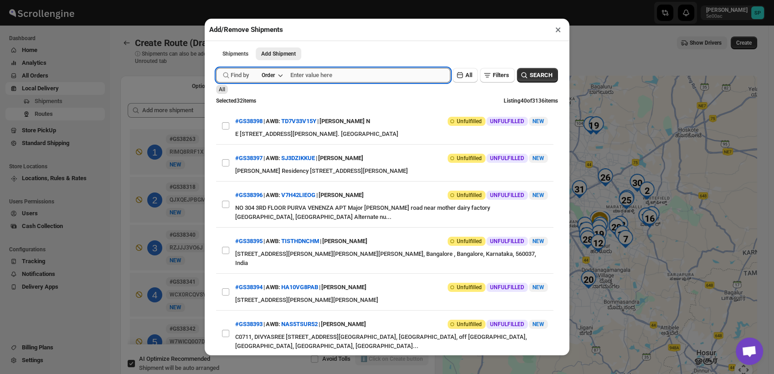
paste input "GS38386"
type input "GS38386"
click at [530, 80] on span "SEARCH" at bounding box center [541, 75] width 23 height 9
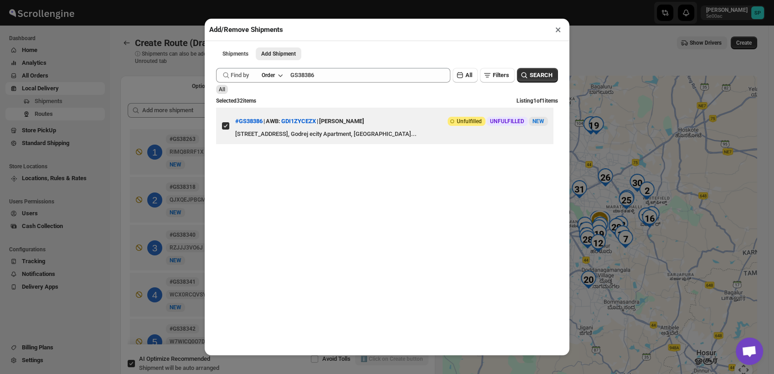
click at [559, 32] on button "×" at bounding box center [558, 29] width 13 height 13
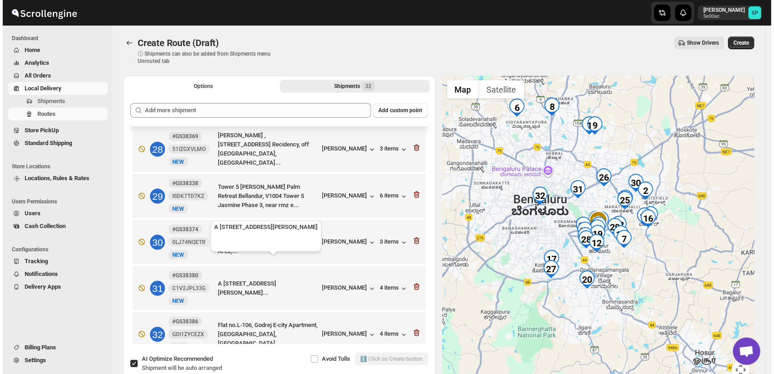
scroll to position [1270, 0]
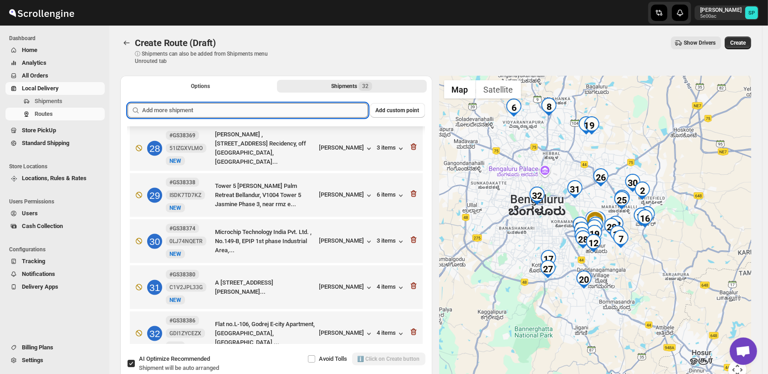
click at [322, 113] on input "text" at bounding box center [255, 110] width 226 height 15
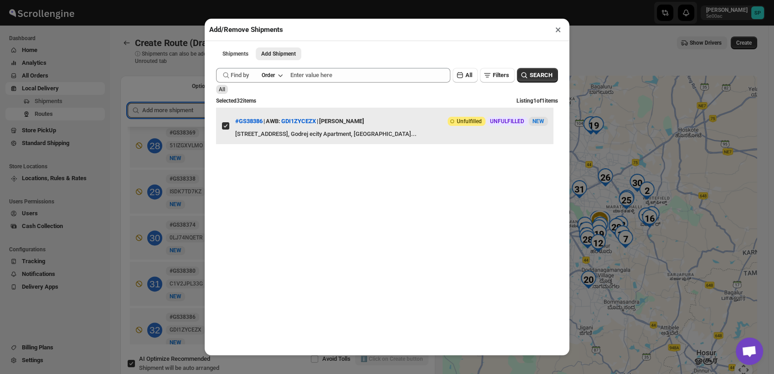
click at [227, 129] on input "View details for 68e533f4d1fc2f773f2b2a95" at bounding box center [225, 125] width 7 height 7
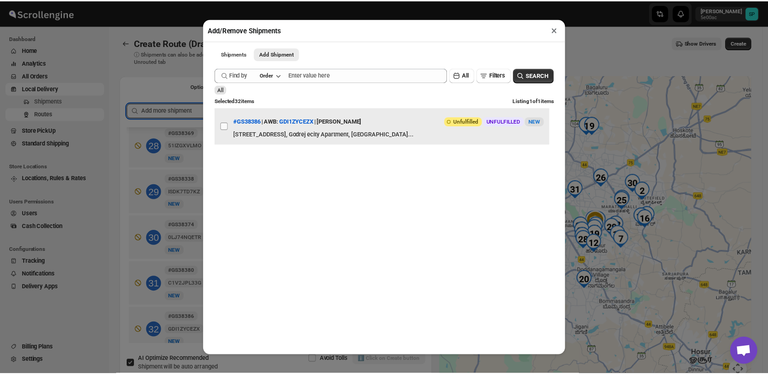
scroll to position [0, 0]
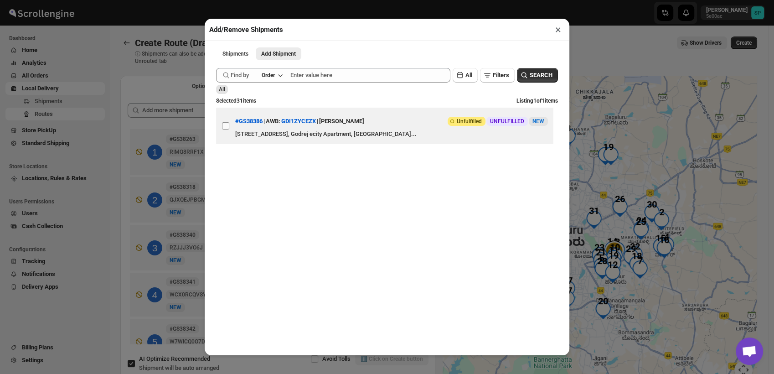
click at [227, 129] on input "View details for 68e533f4d1fc2f773f2b2a95" at bounding box center [225, 125] width 7 height 7
checkbox input "true"
click at [557, 34] on button "×" at bounding box center [558, 29] width 13 height 13
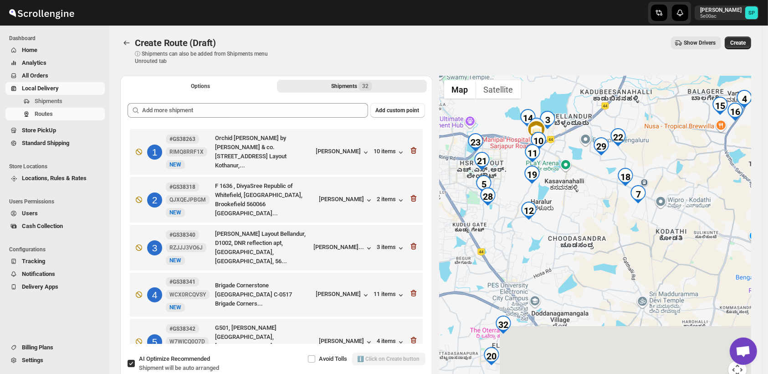
drag, startPoint x: 637, startPoint y: 317, endPoint x: 657, endPoint y: 236, distance: 83.6
click at [657, 236] on div at bounding box center [596, 233] width 312 height 314
